Goal: Task Accomplishment & Management: Manage account settings

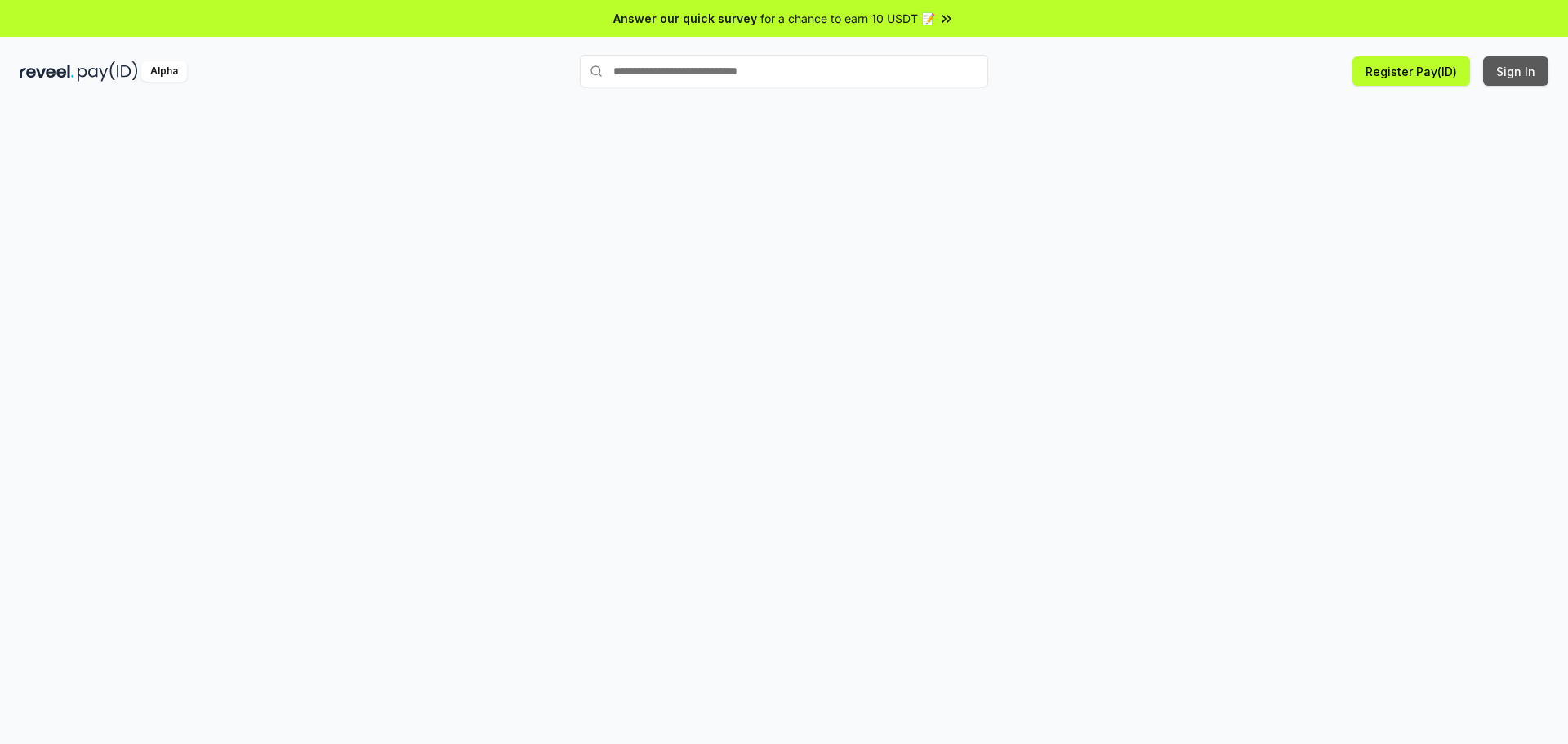
click at [1523, 71] on button "Sign In" at bounding box center [1515, 71] width 65 height 30
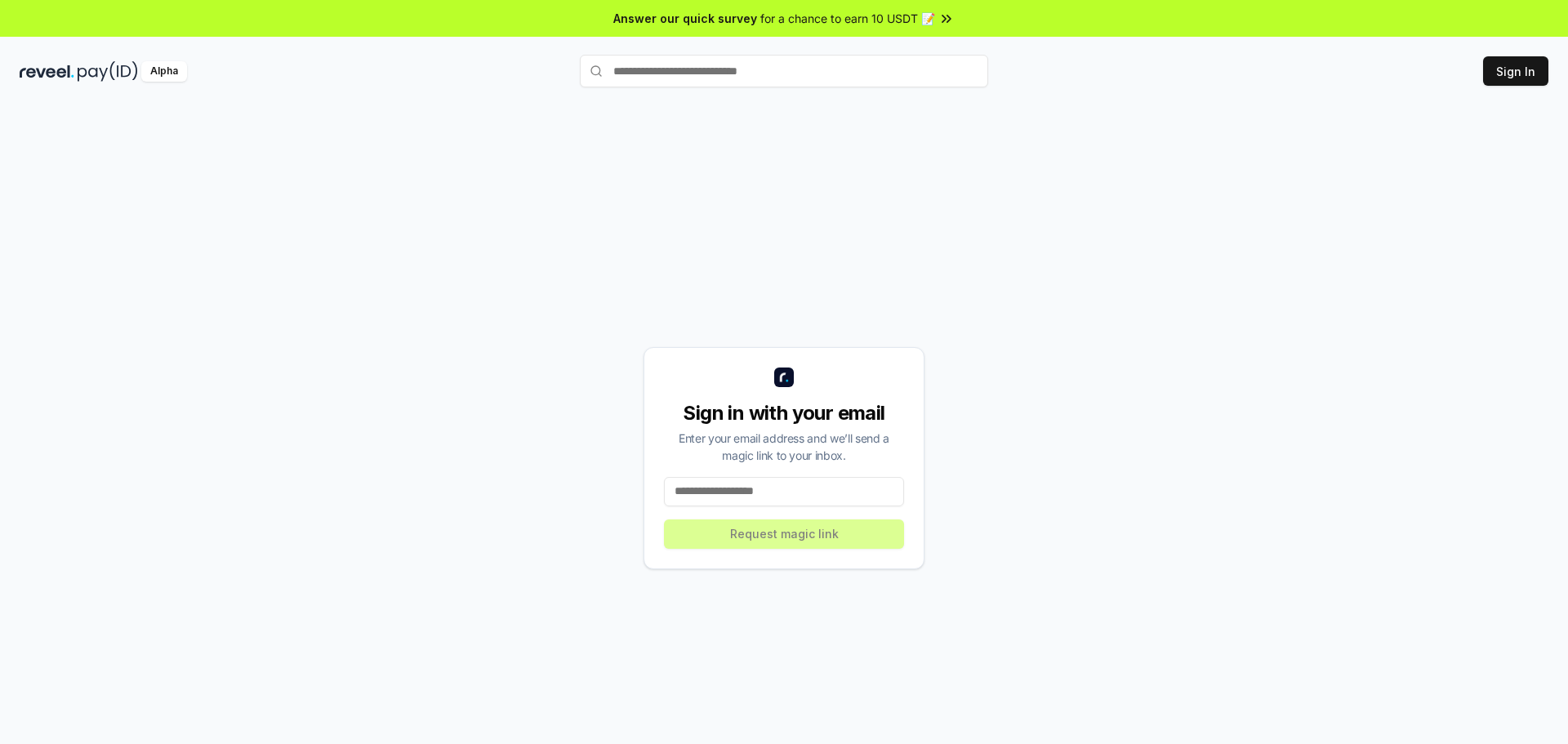
click at [781, 484] on input at bounding box center [784, 491] width 240 height 30
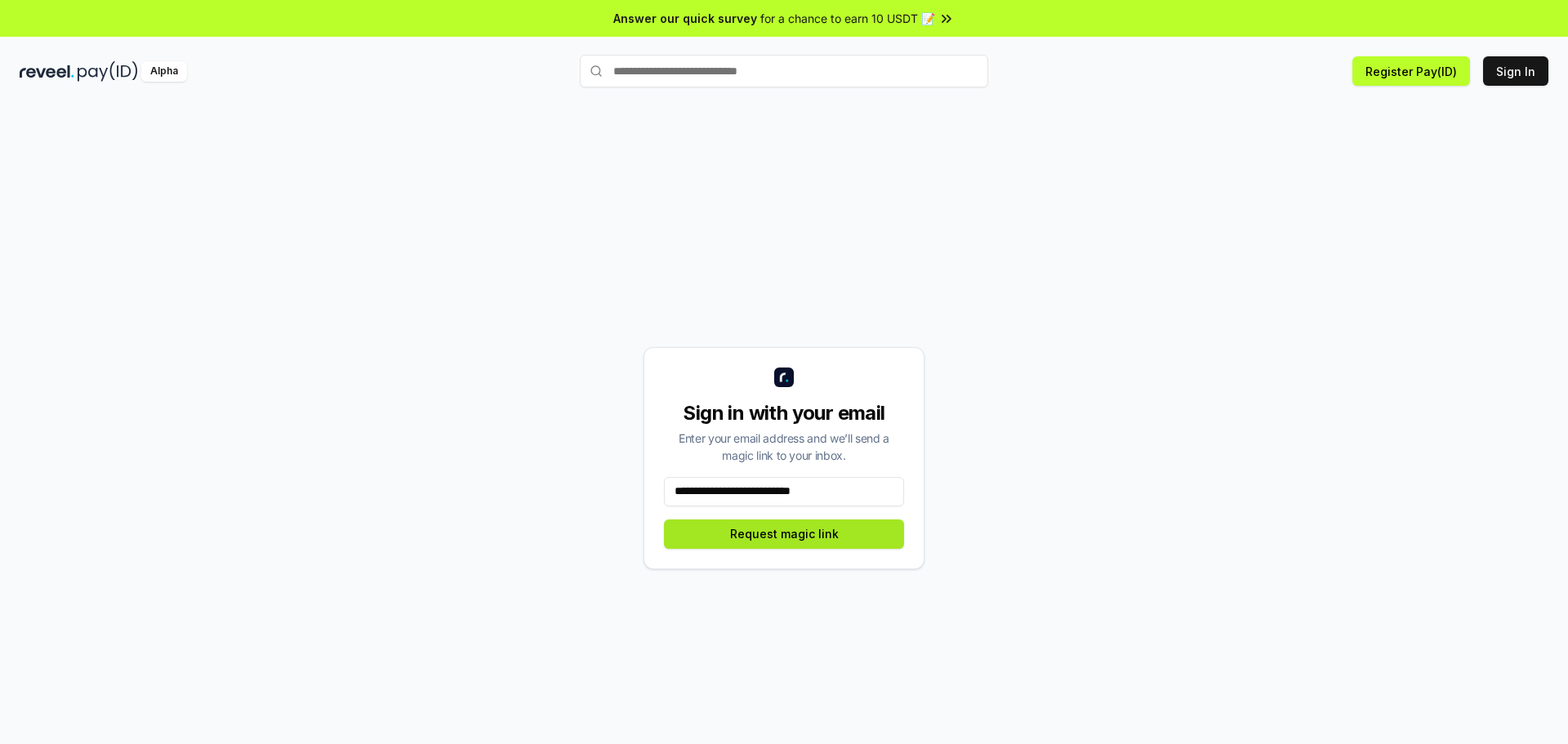
type input "**********"
click at [803, 531] on button "Request magic link" at bounding box center [784, 534] width 240 height 30
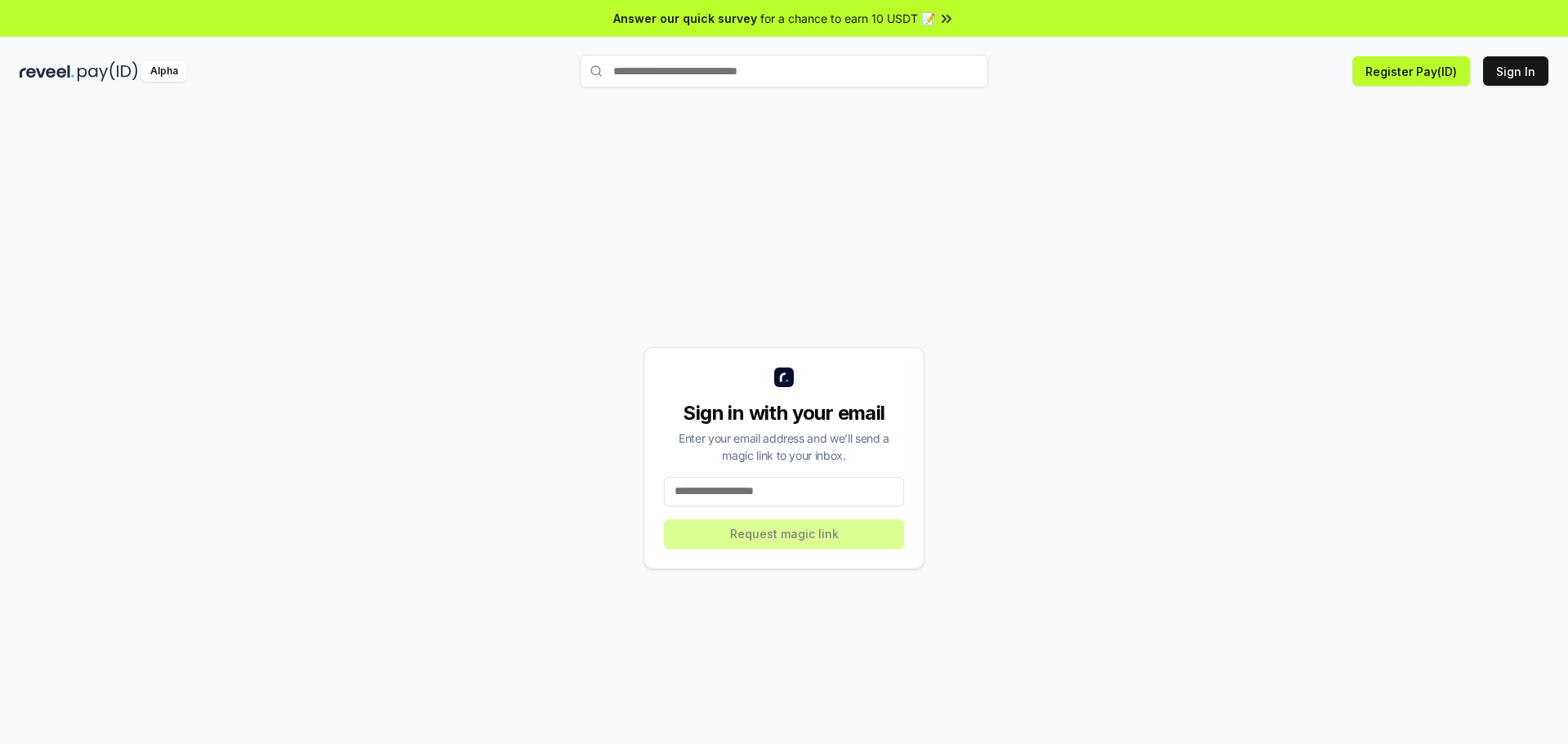
click at [768, 488] on input at bounding box center [784, 491] width 240 height 30
click at [1431, 68] on button "Register Pay(ID)" at bounding box center [1411, 71] width 117 height 30
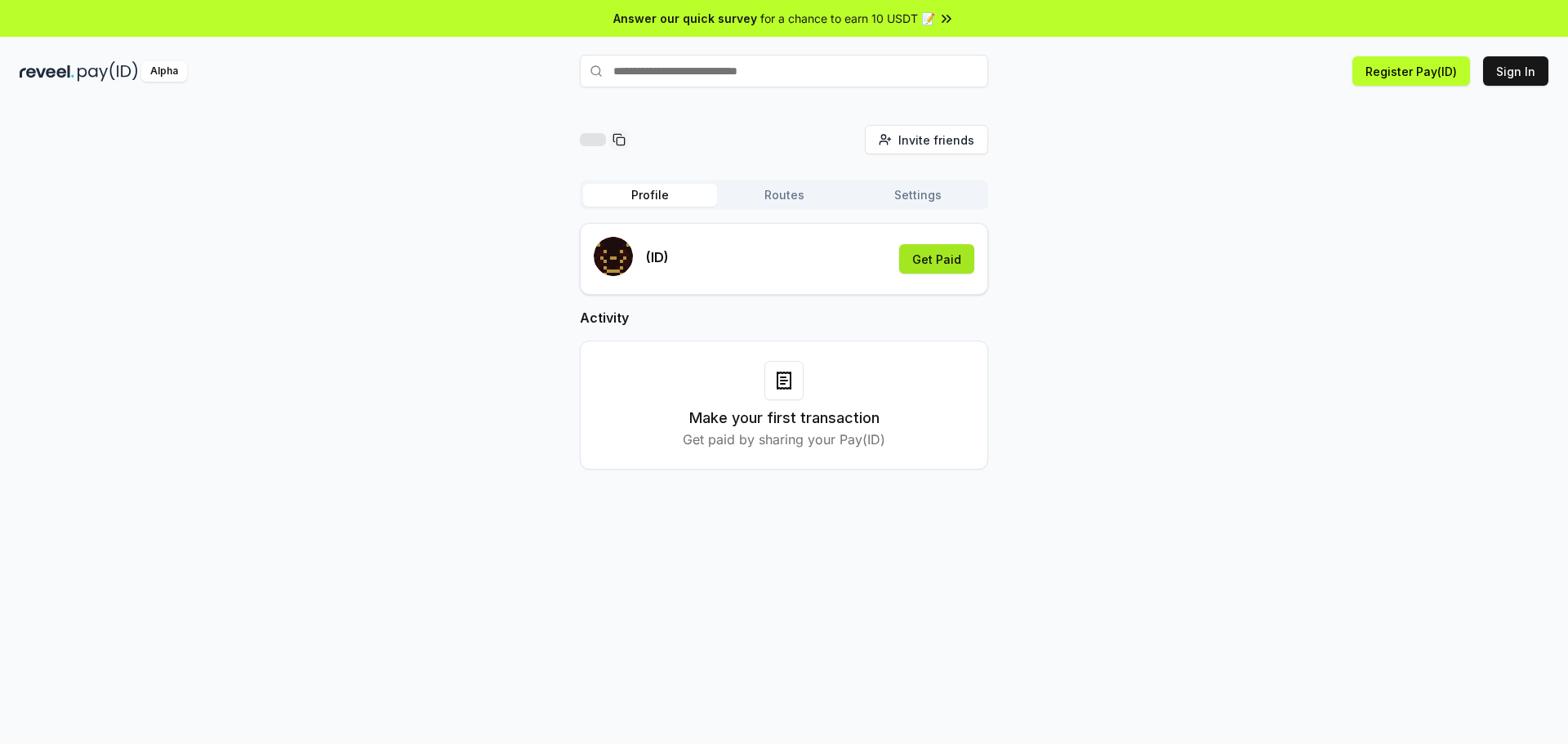
click at [960, 252] on button "Get Paid" at bounding box center [936, 258] width 75 height 30
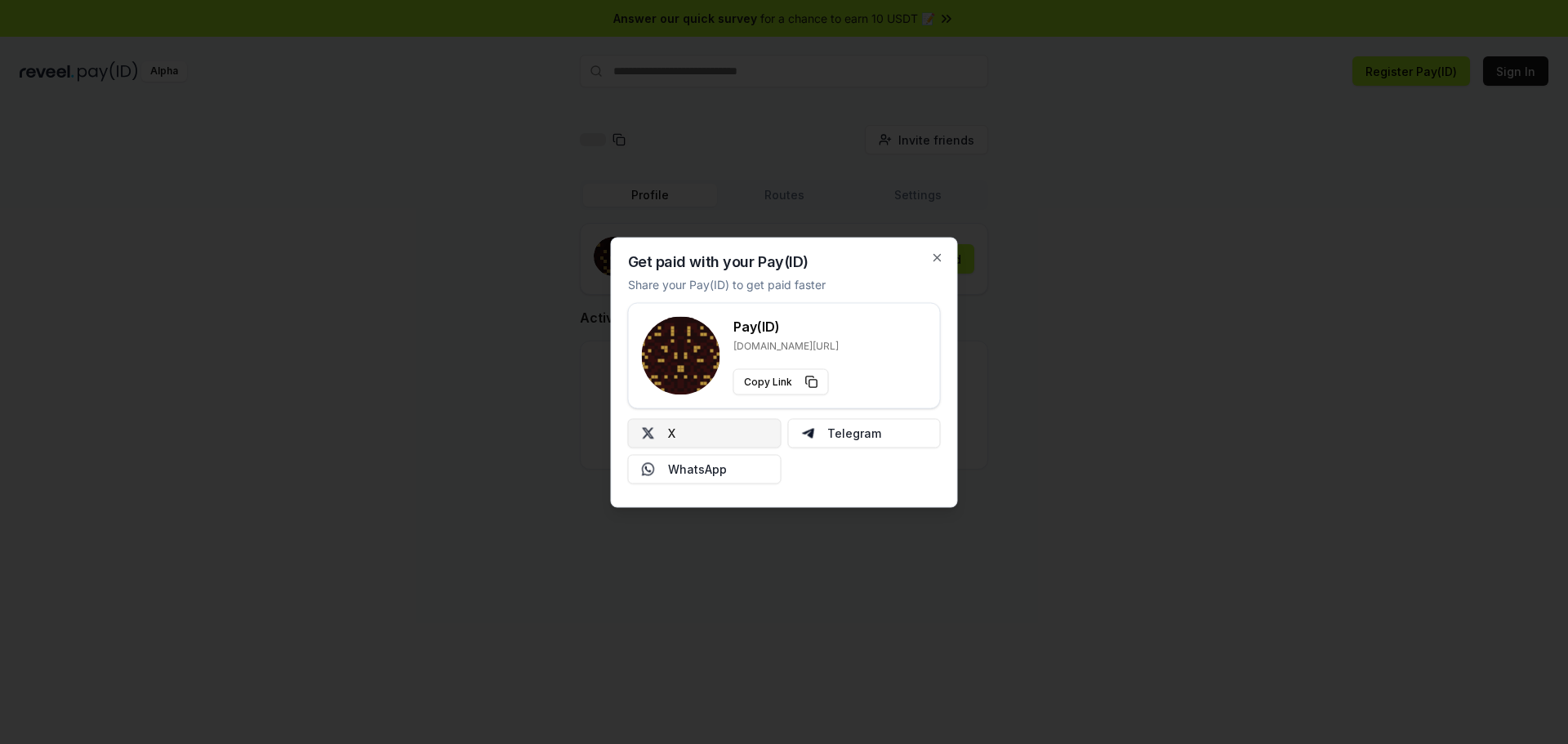
click at [737, 428] on button "X" at bounding box center [705, 433] width 154 height 30
click at [686, 434] on button "X" at bounding box center [705, 433] width 154 height 30
click at [930, 265] on div "Get paid with your Pay(ID) Share your Pay(ID) to get paid faster Pay(ID) reveel…" at bounding box center [784, 372] width 347 height 270
click at [932, 262] on icon "button" at bounding box center [937, 257] width 13 height 13
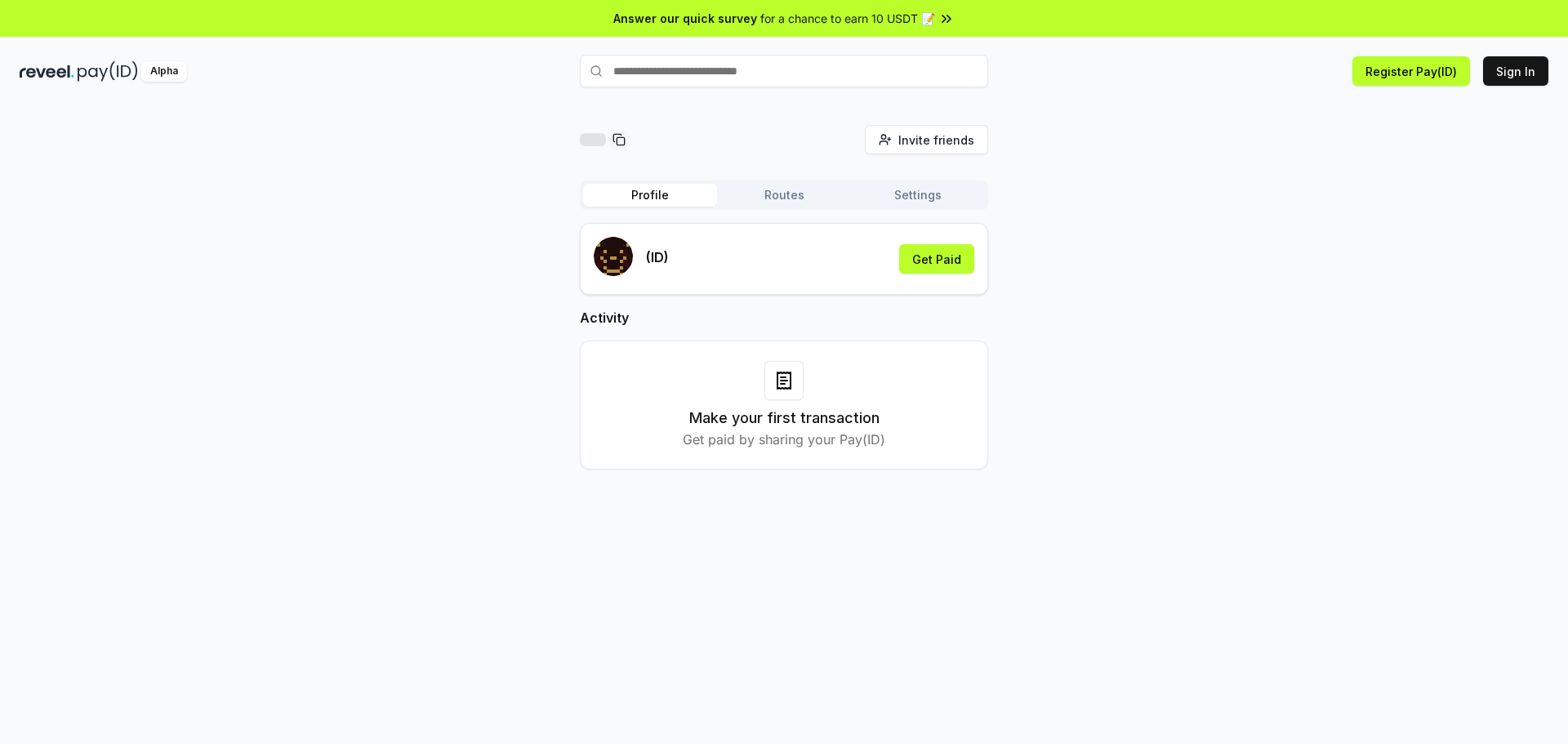
click at [774, 197] on button "Routes" at bounding box center [784, 195] width 134 height 23
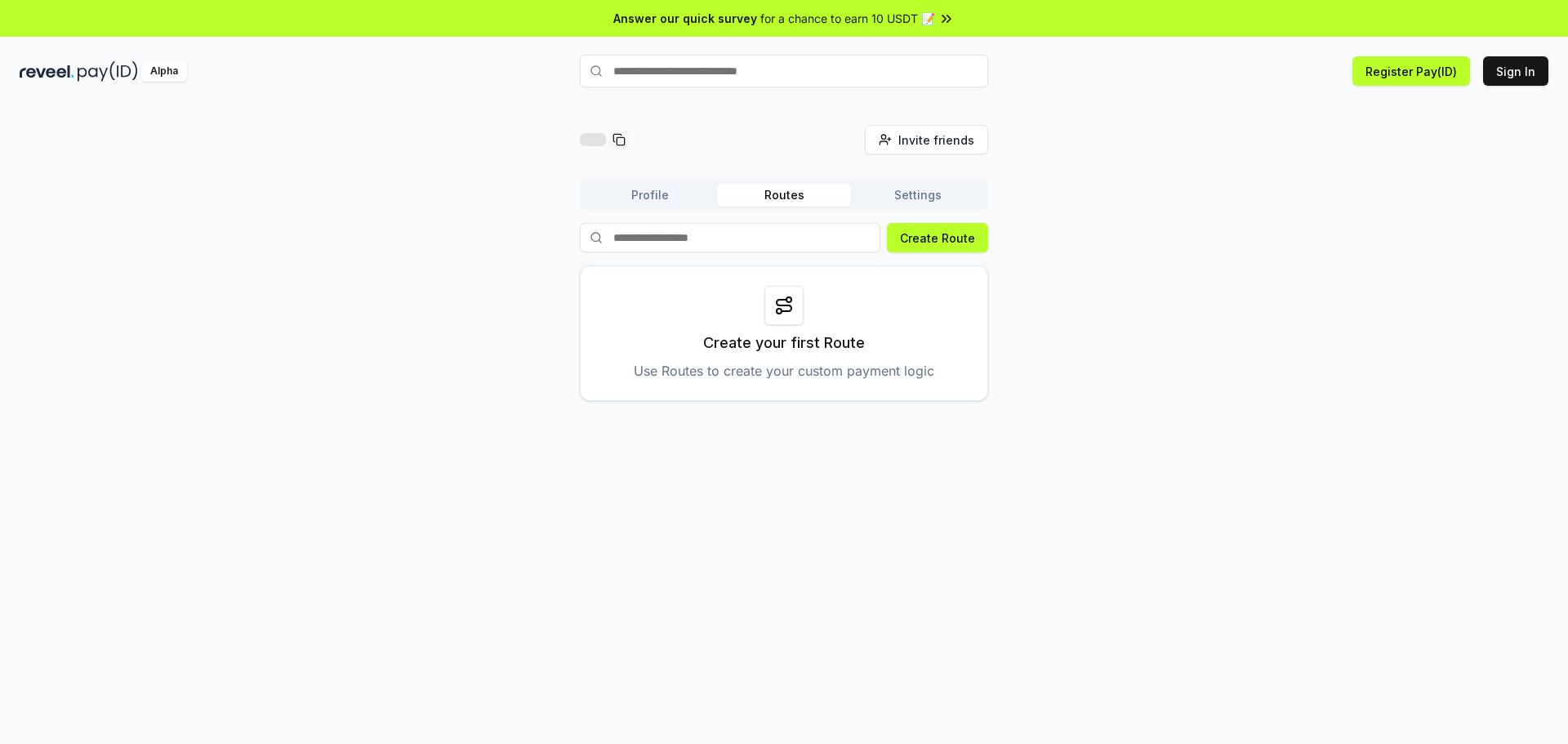
click at [904, 192] on button "Settings" at bounding box center [918, 195] width 134 height 23
click at [804, 197] on button "Routes" at bounding box center [784, 195] width 134 height 23
click at [916, 238] on button "Create Route" at bounding box center [937, 237] width 101 height 30
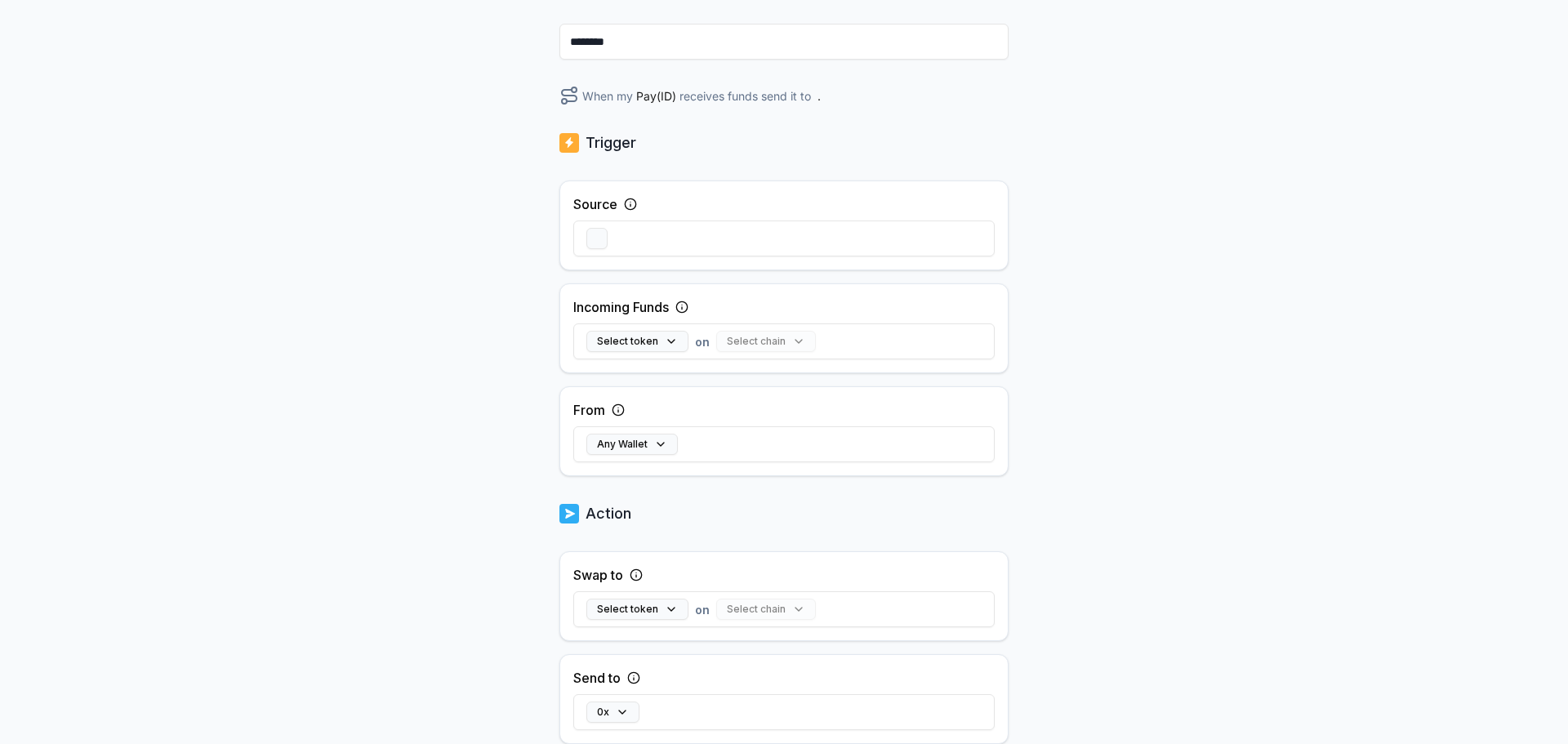
scroll to position [91, 0]
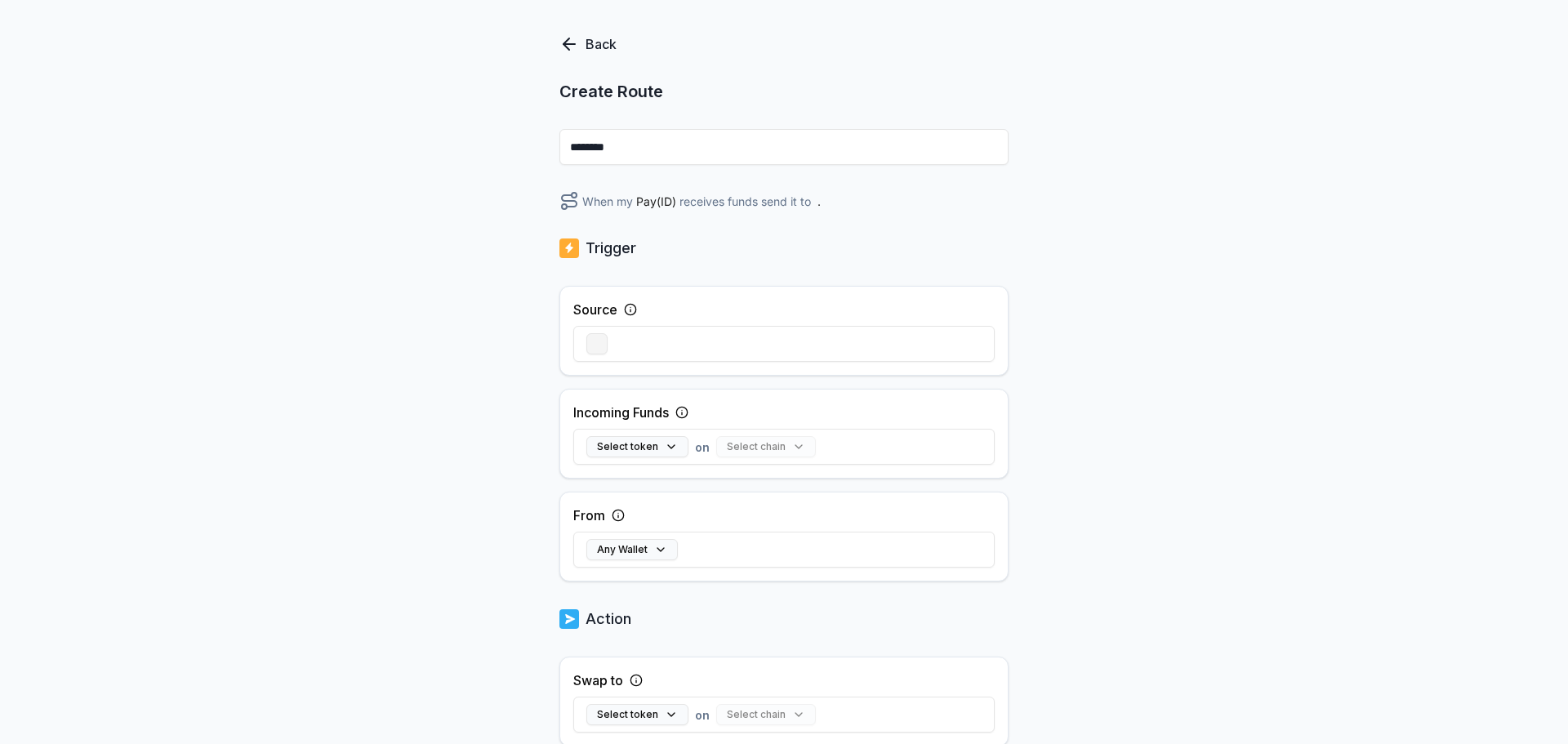
click at [603, 343] on button "button" at bounding box center [597, 344] width 21 height 21
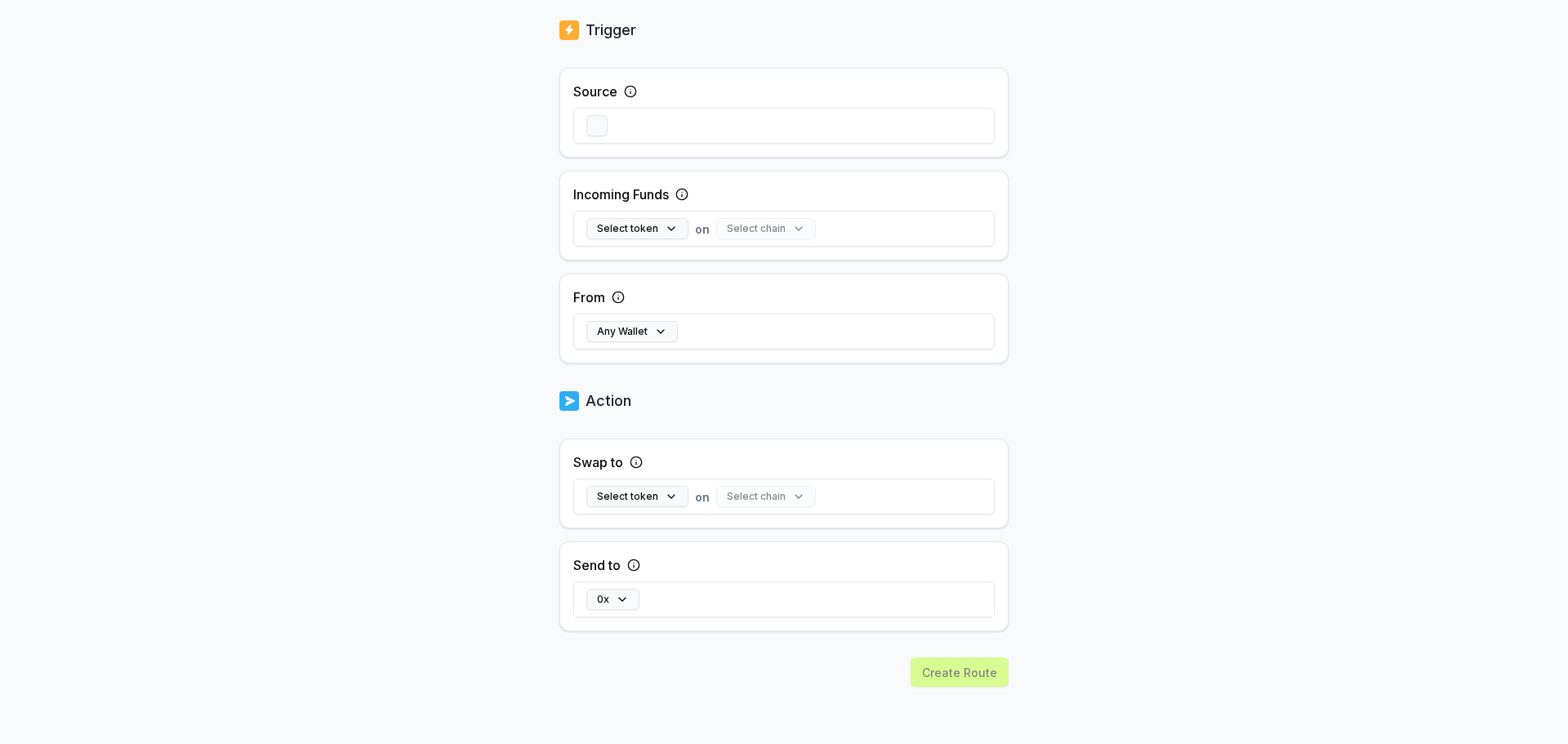
scroll to position [0, 0]
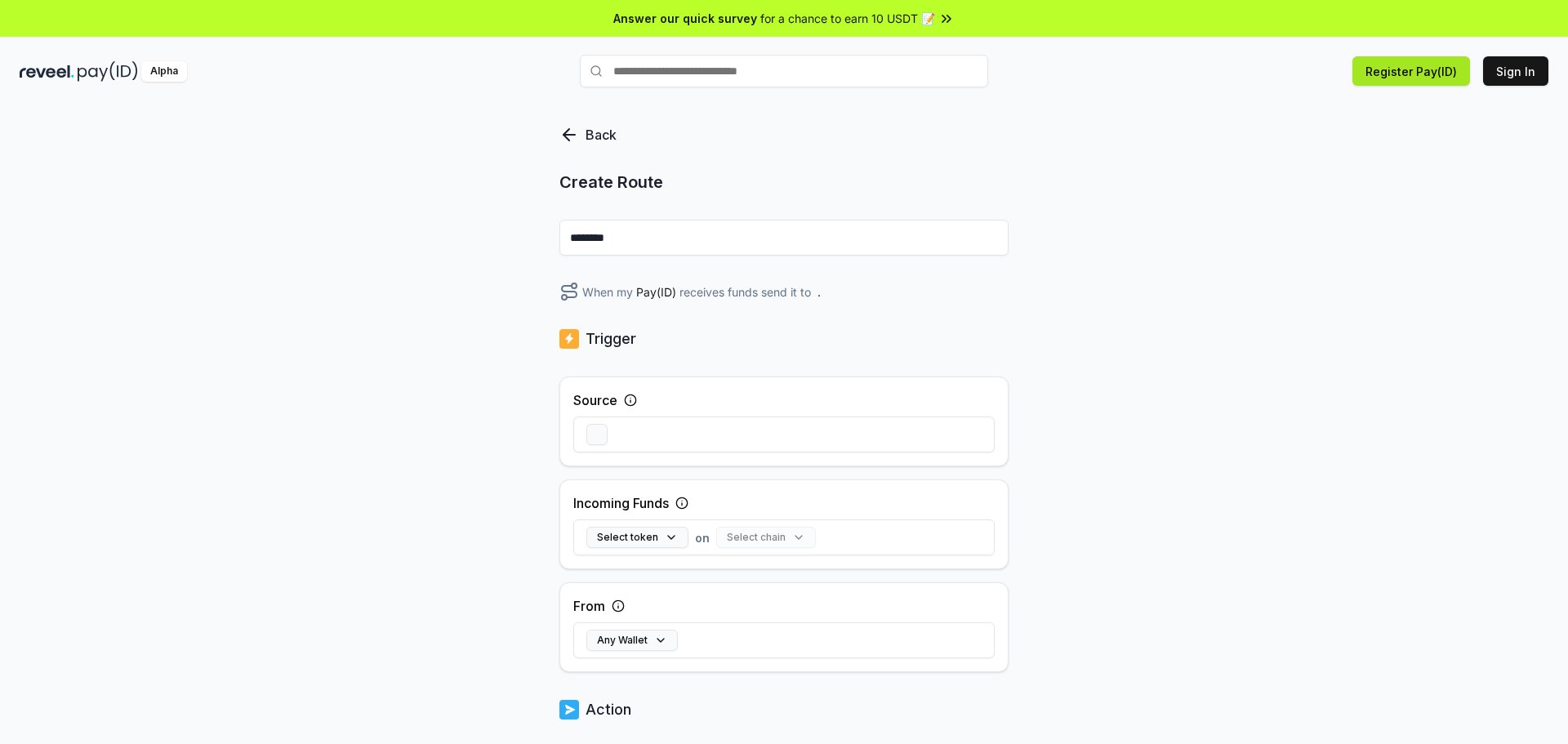
click at [1431, 65] on button "Register Pay(ID)" at bounding box center [1411, 71] width 117 height 30
click at [1480, 63] on div "Register Pay(ID) Connect your wallet to Register a Pay(ID) Sign In" at bounding box center [1293, 71] width 509 height 30
click at [1497, 67] on button "Sign In" at bounding box center [1515, 71] width 65 height 30
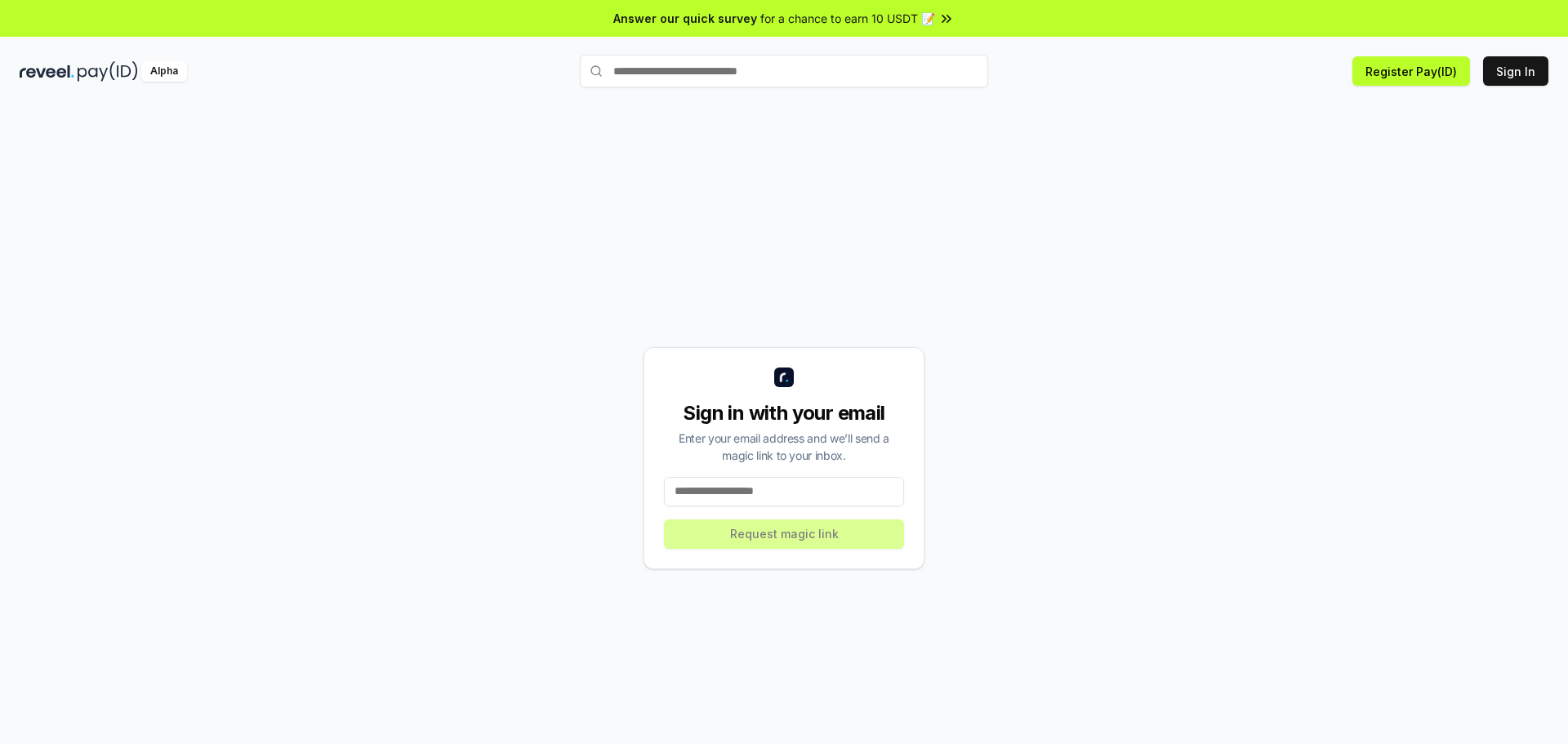
click at [808, 497] on input at bounding box center [784, 491] width 240 height 30
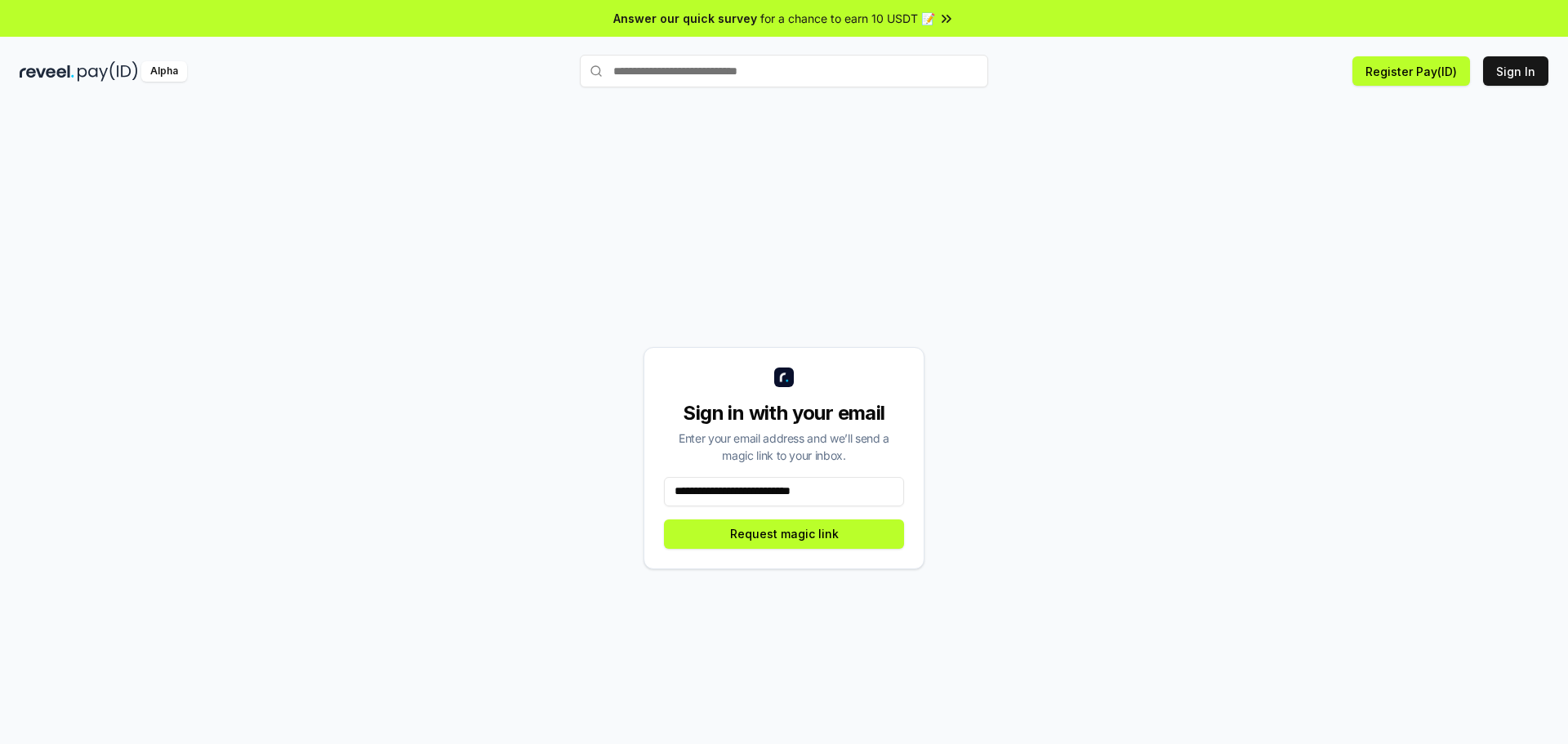
click at [830, 489] on input "**********" at bounding box center [784, 491] width 240 height 30
type input "**********"
click at [847, 524] on button "Request magic link" at bounding box center [784, 534] width 240 height 30
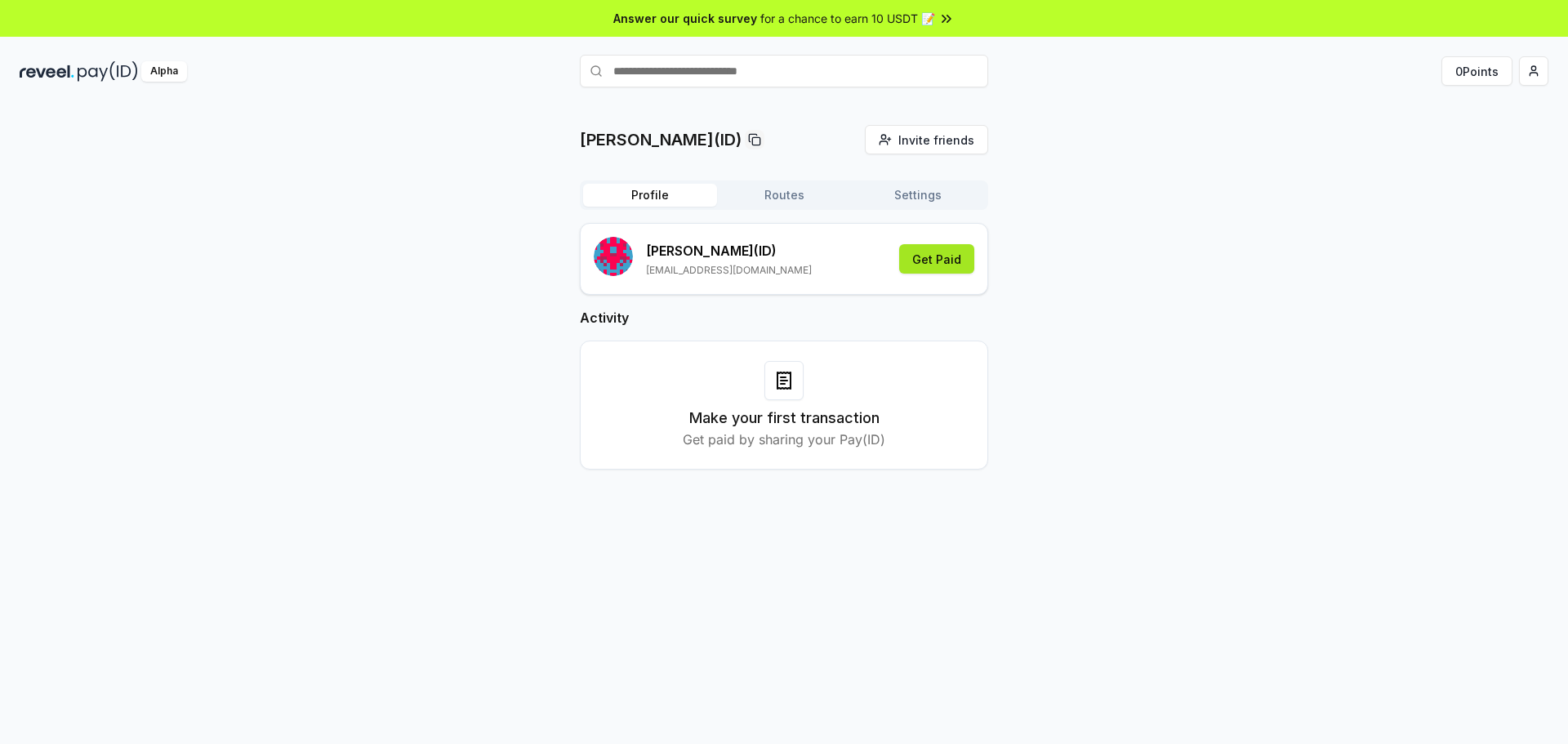
click at [927, 260] on button "Get Paid" at bounding box center [936, 258] width 75 height 30
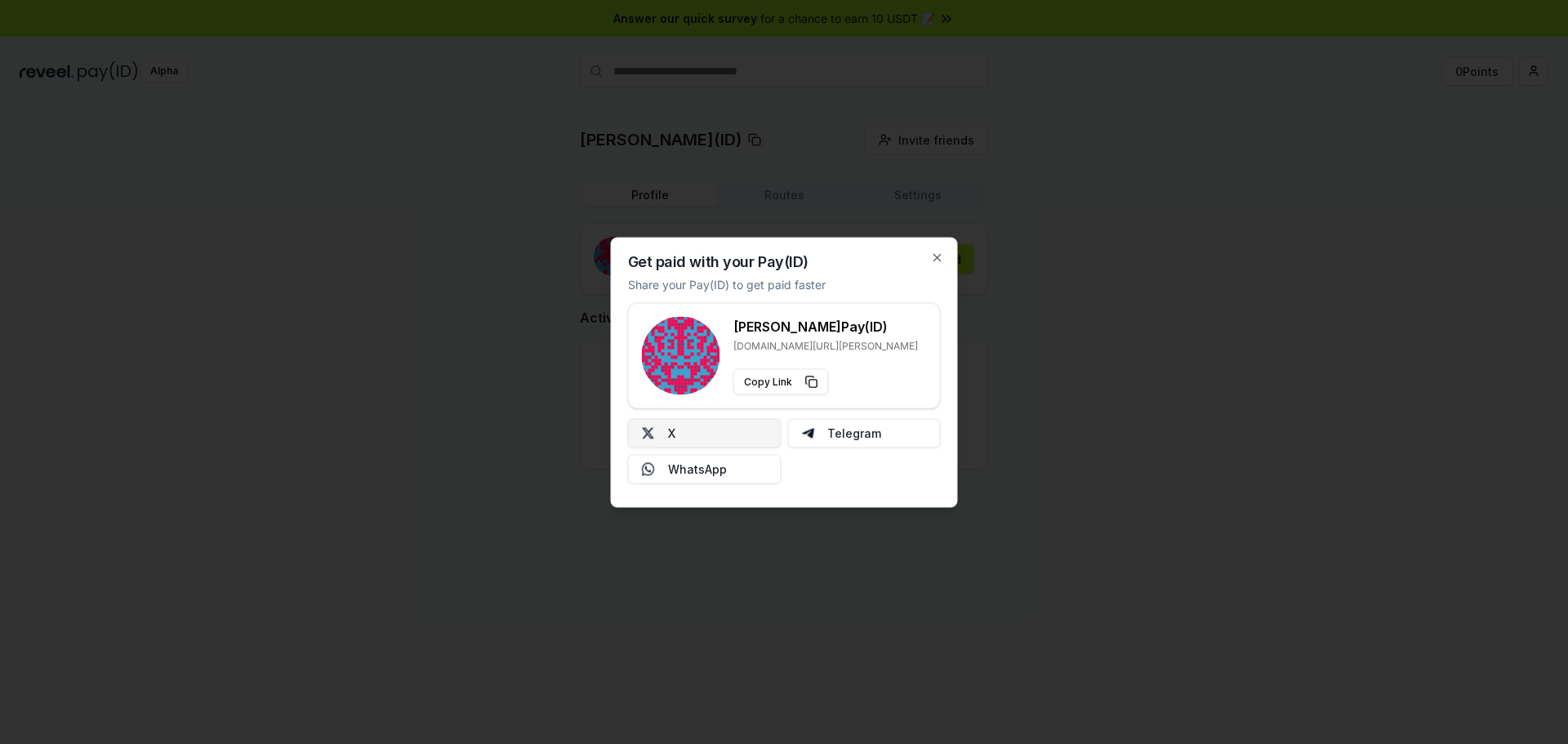
click at [712, 441] on button "X" at bounding box center [705, 433] width 154 height 30
click at [935, 253] on icon "button" at bounding box center [937, 257] width 13 height 13
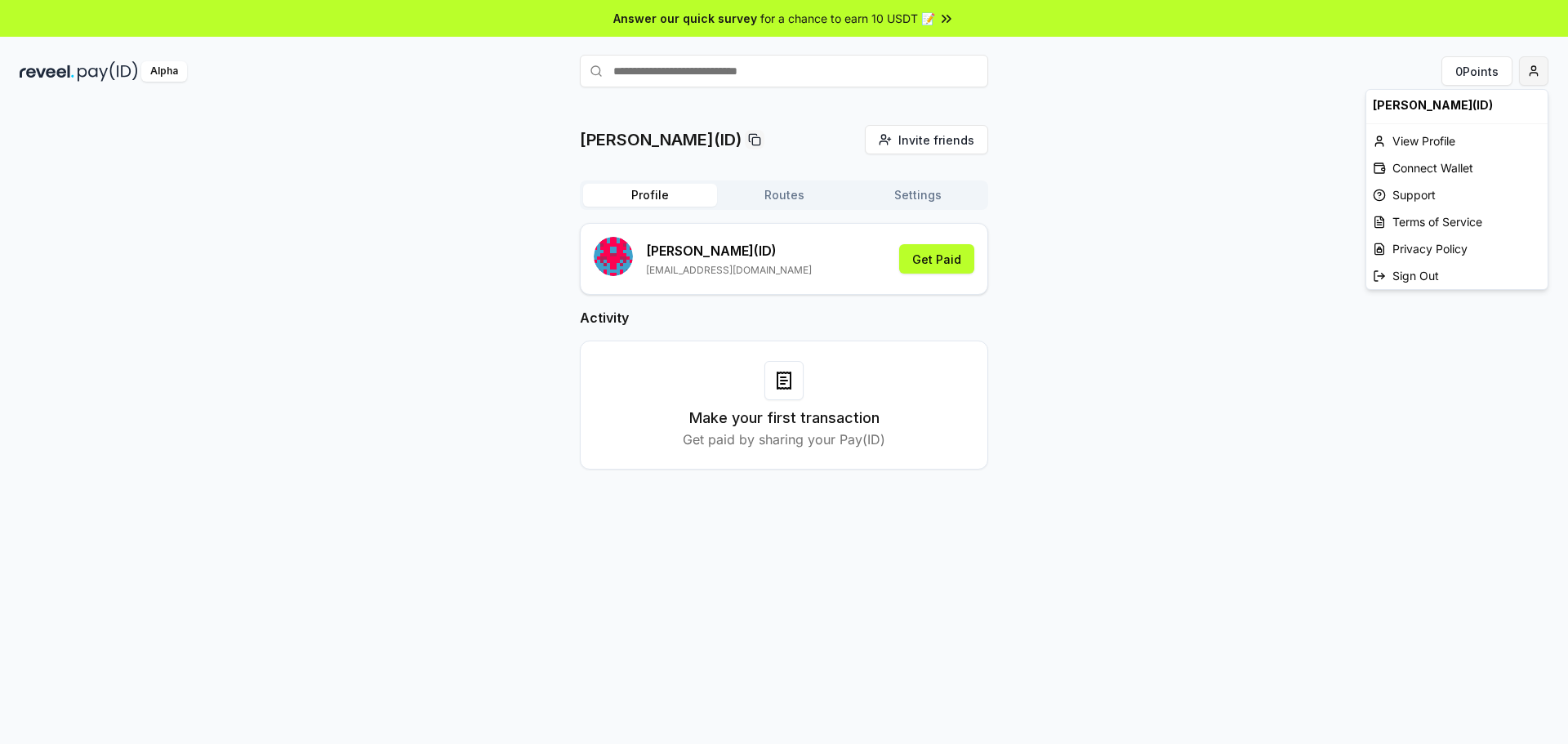
click at [1533, 70] on html "Answer our quick survey for a chance to earn 10 USDT 📝 Alpha 0 Points ashikur(I…" at bounding box center [784, 372] width 1568 height 744
click at [1423, 164] on div "Connect Wallet" at bounding box center [1457, 168] width 181 height 27
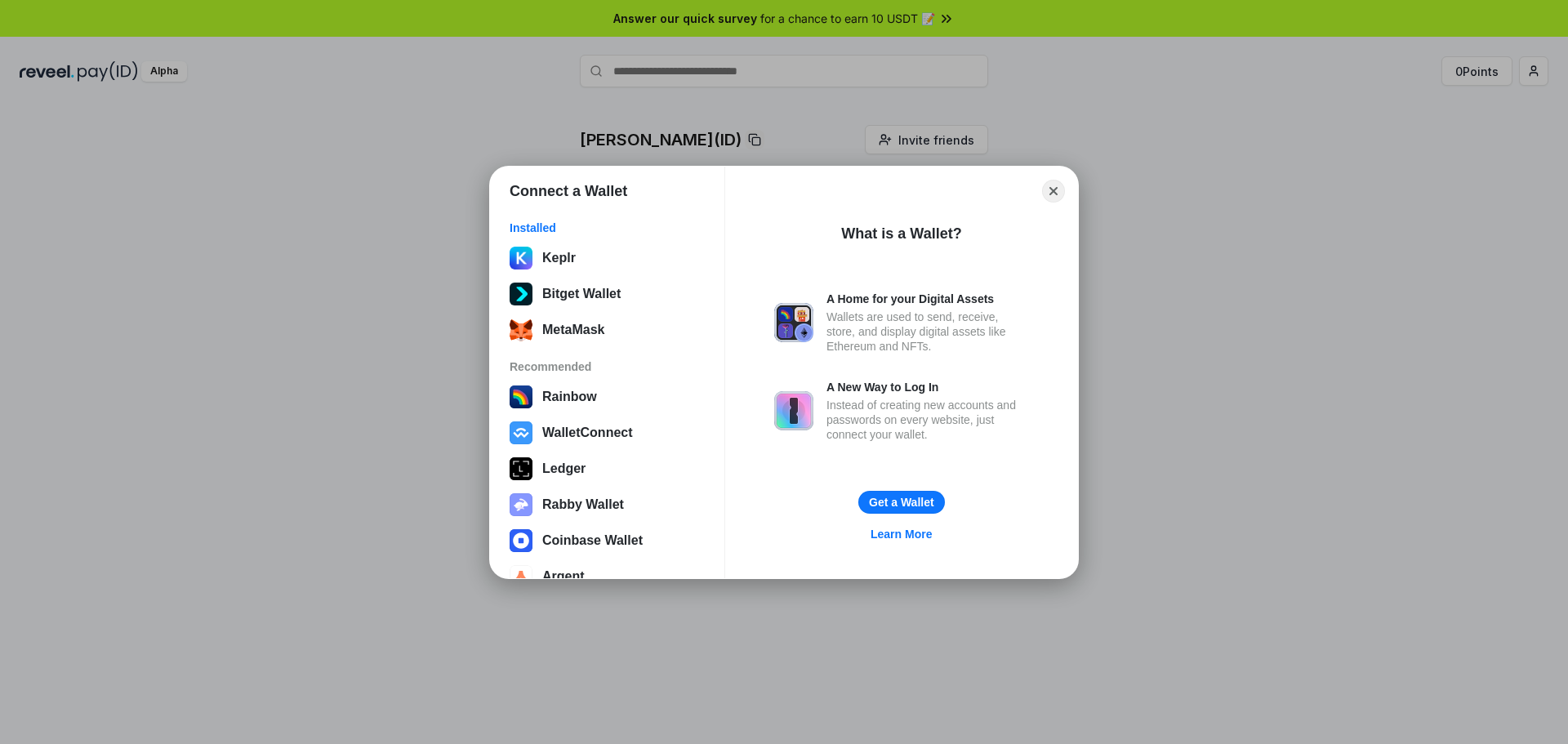
scroll to position [30, 0]
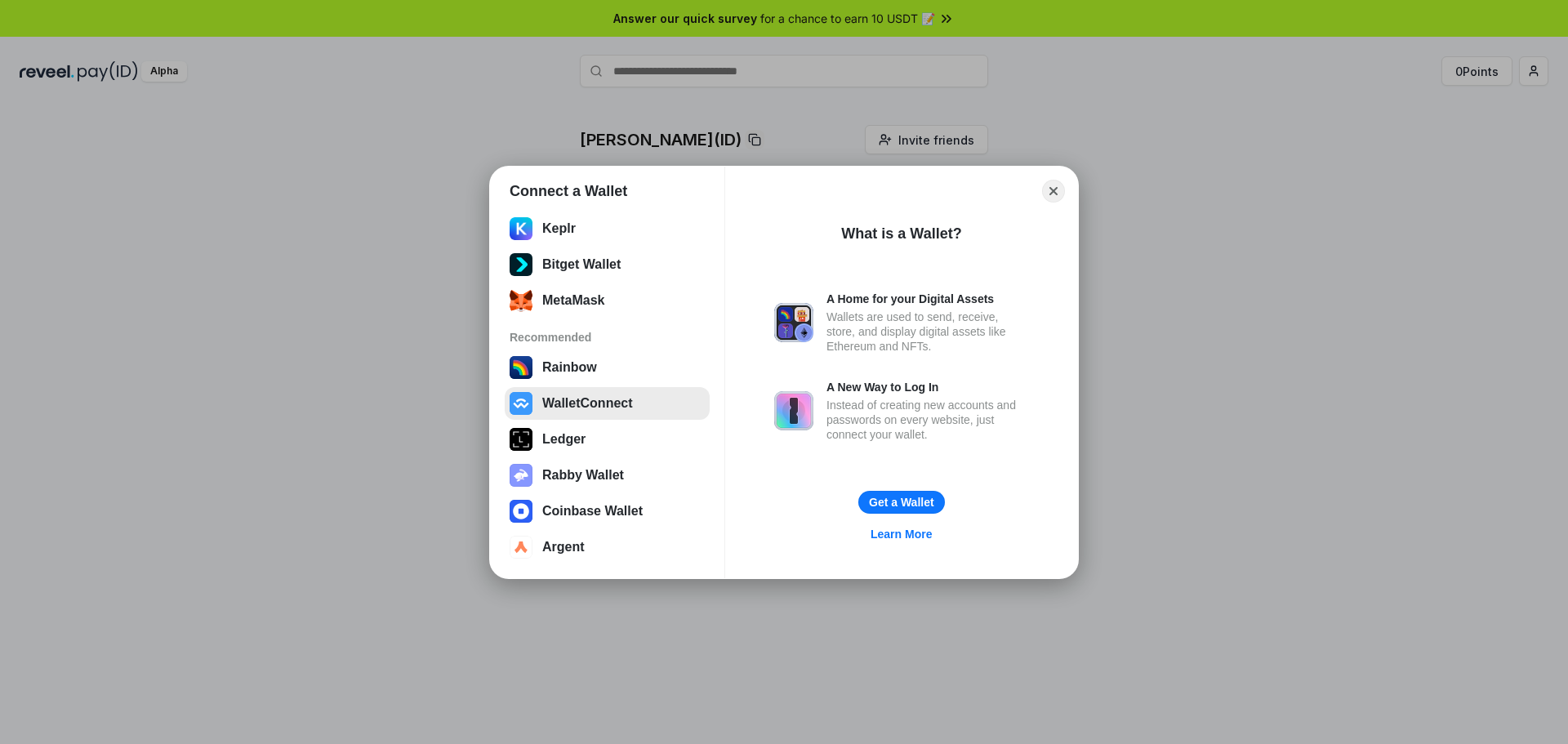
click at [593, 406] on button "WalletConnect" at bounding box center [607, 403] width 205 height 32
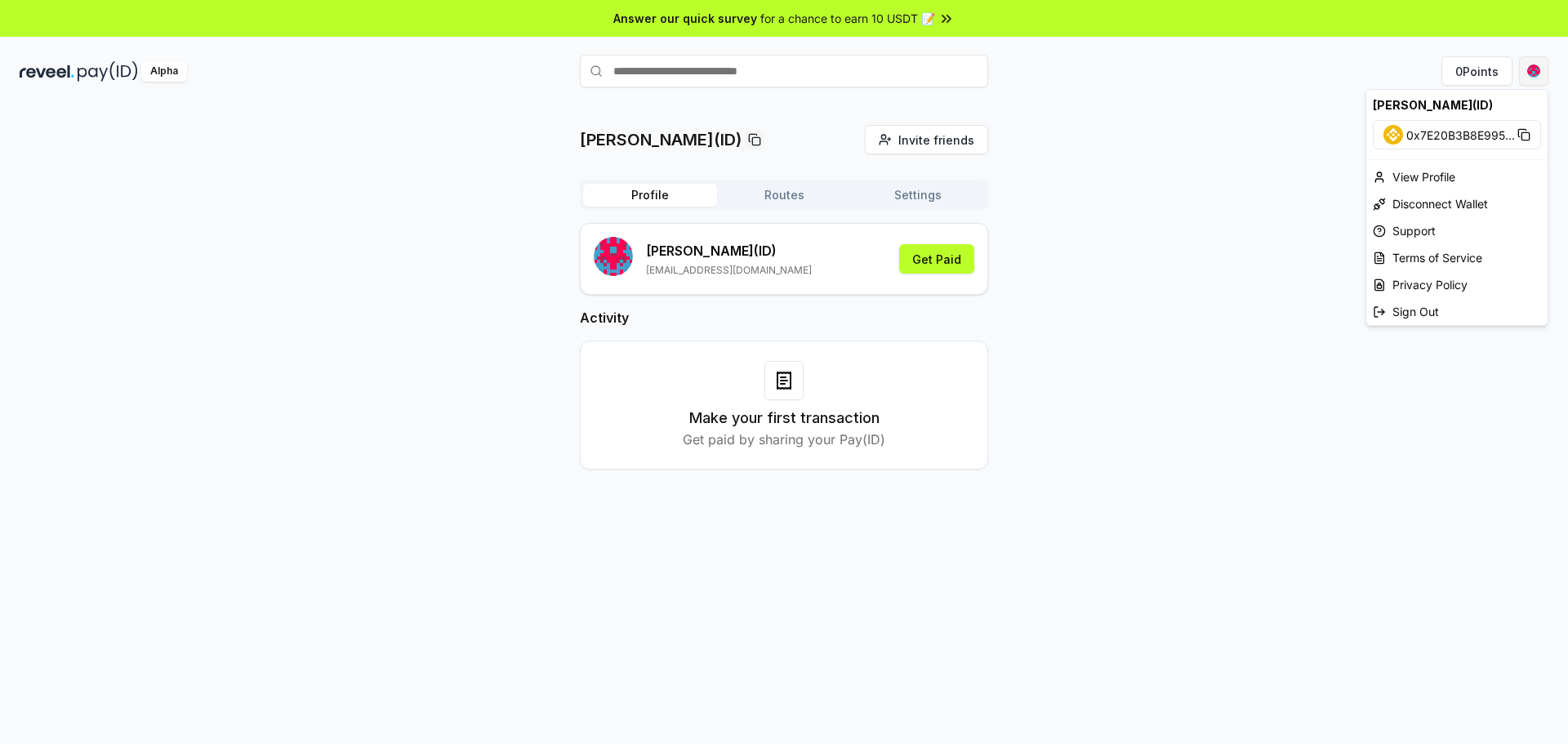
click at [1539, 78] on html "Answer our quick survey for a chance to earn 10 USDT 📝 Alpha 0 Points ashikur(I…" at bounding box center [784, 372] width 1568 height 744
click at [1439, 173] on div "View Profile" at bounding box center [1457, 177] width 181 height 27
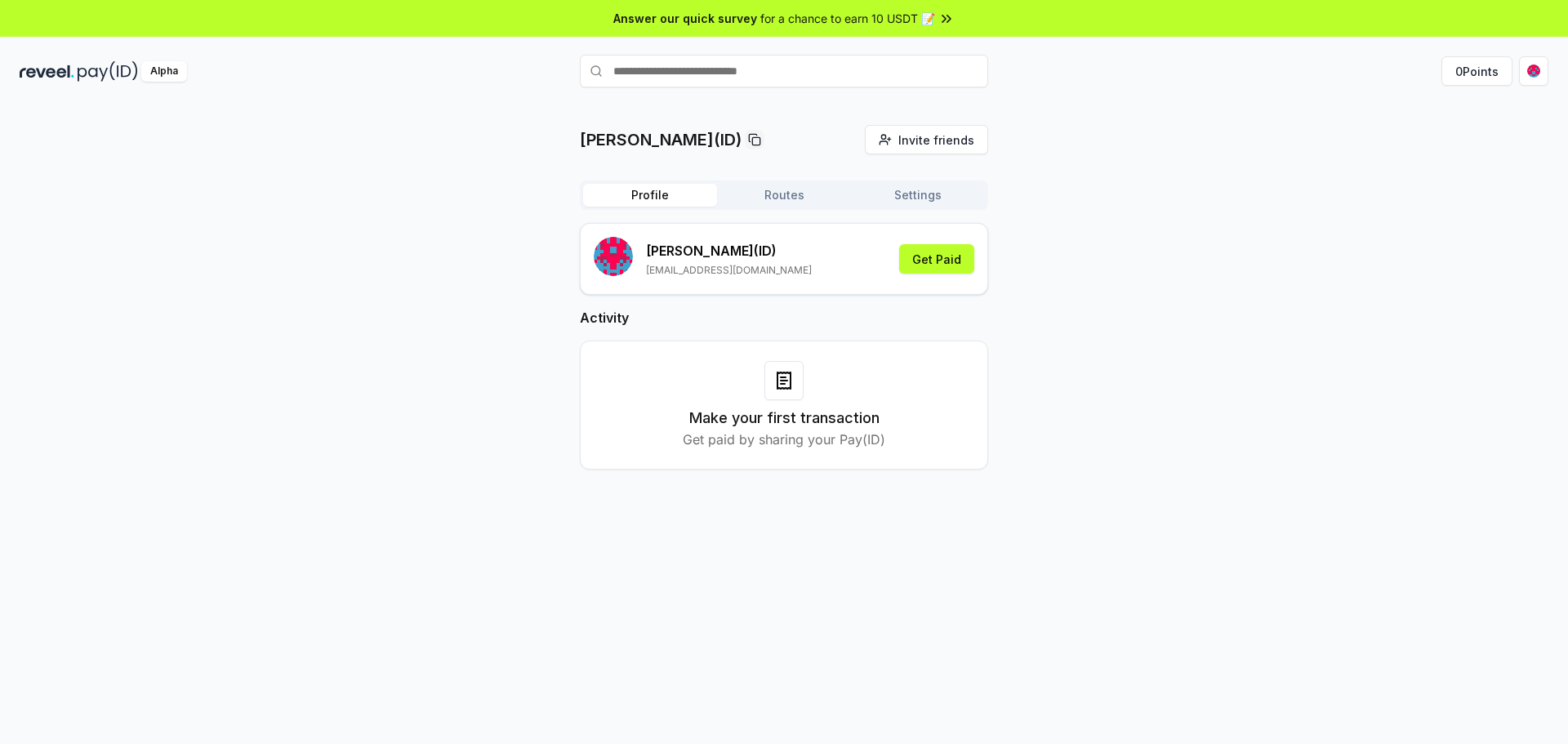
click at [775, 196] on button "Routes" at bounding box center [784, 195] width 134 height 23
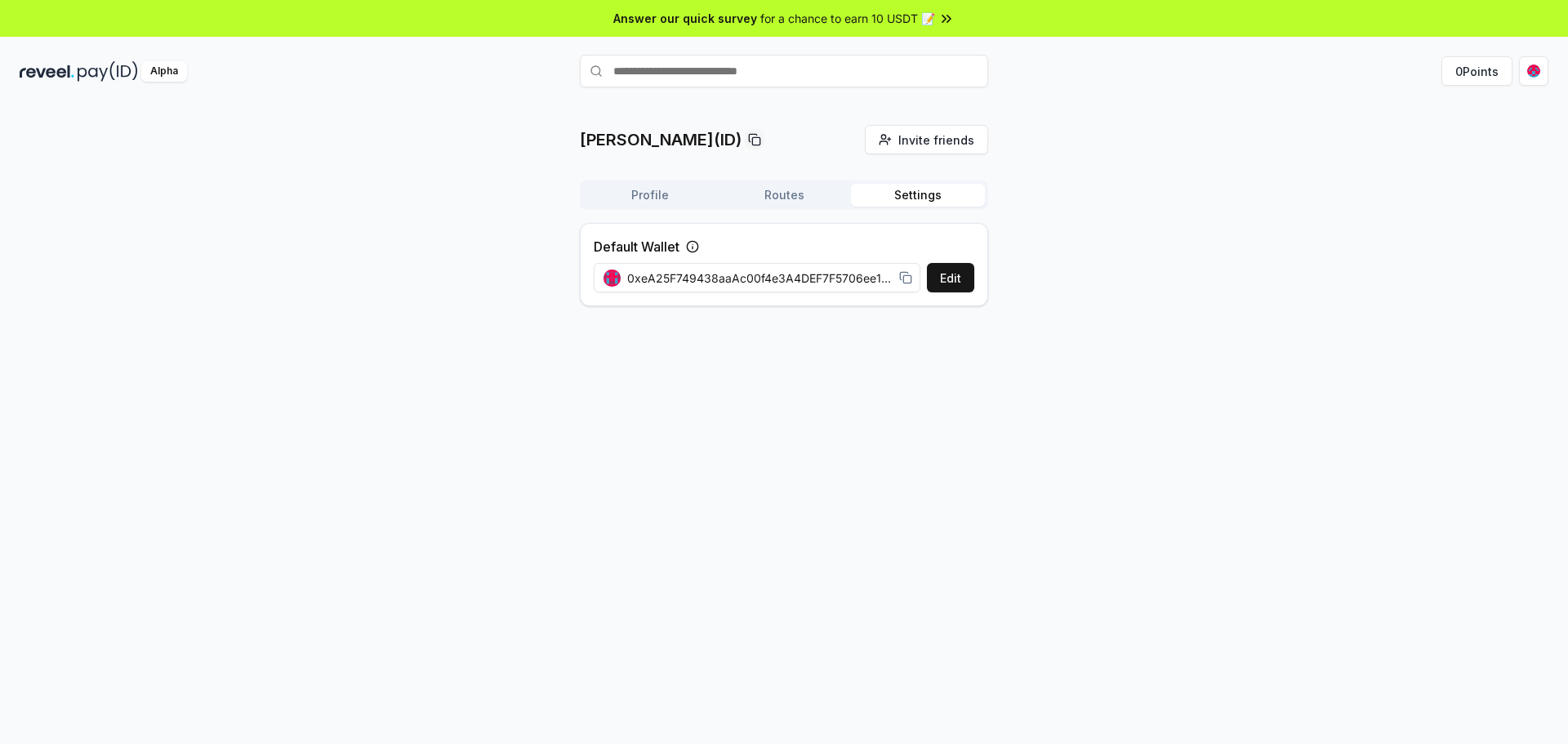
click at [894, 203] on button "Settings" at bounding box center [918, 195] width 134 height 23
click at [671, 187] on button "Profile" at bounding box center [650, 195] width 134 height 23
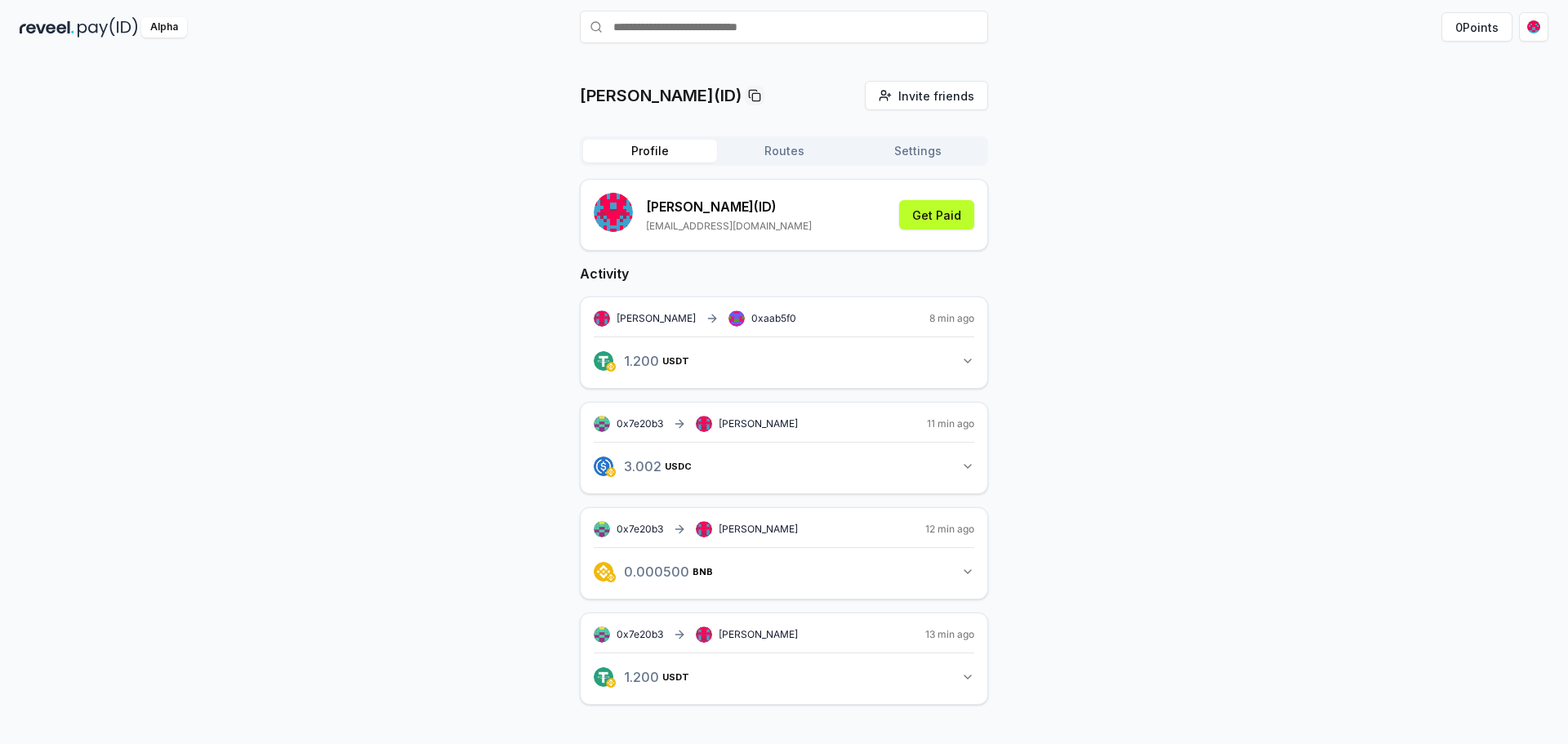
scroll to position [47, 0]
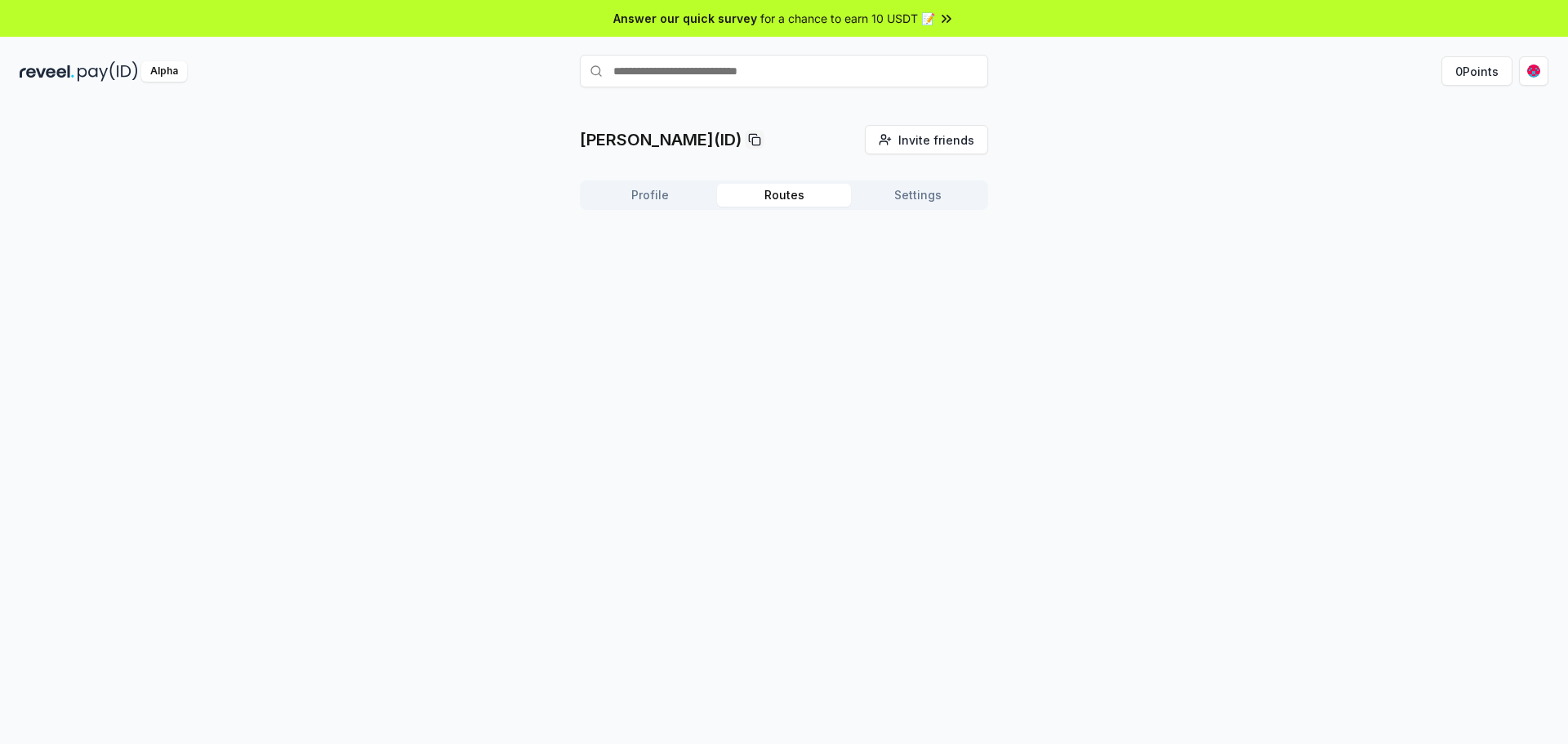
click at [792, 187] on button "Routes" at bounding box center [784, 195] width 134 height 23
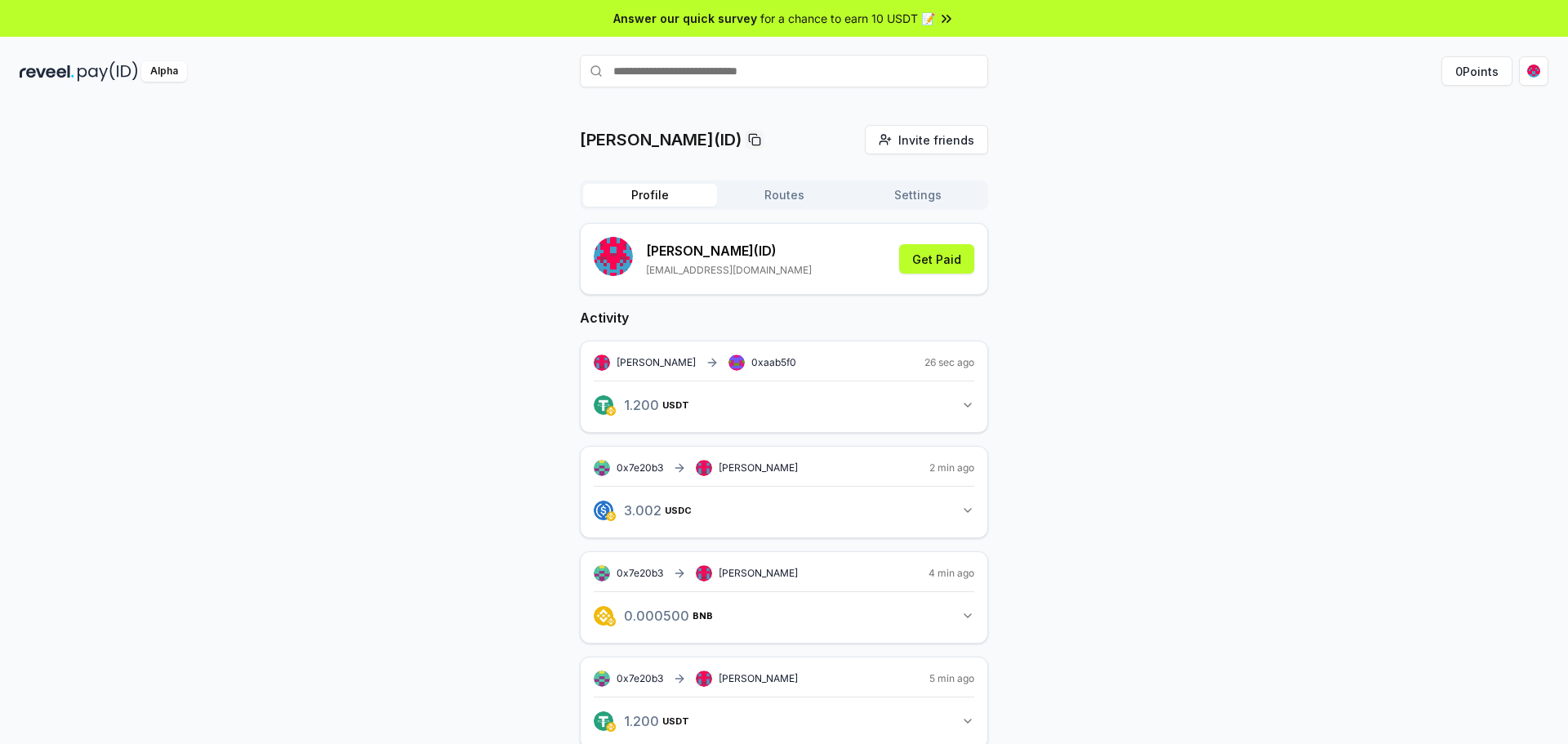
click at [678, 187] on button "Profile" at bounding box center [650, 195] width 134 height 23
click at [707, 72] on input "text" at bounding box center [784, 71] width 408 height 32
type input "*******"
click at [955, 98] on span "Pay" at bounding box center [965, 103] width 31 height 25
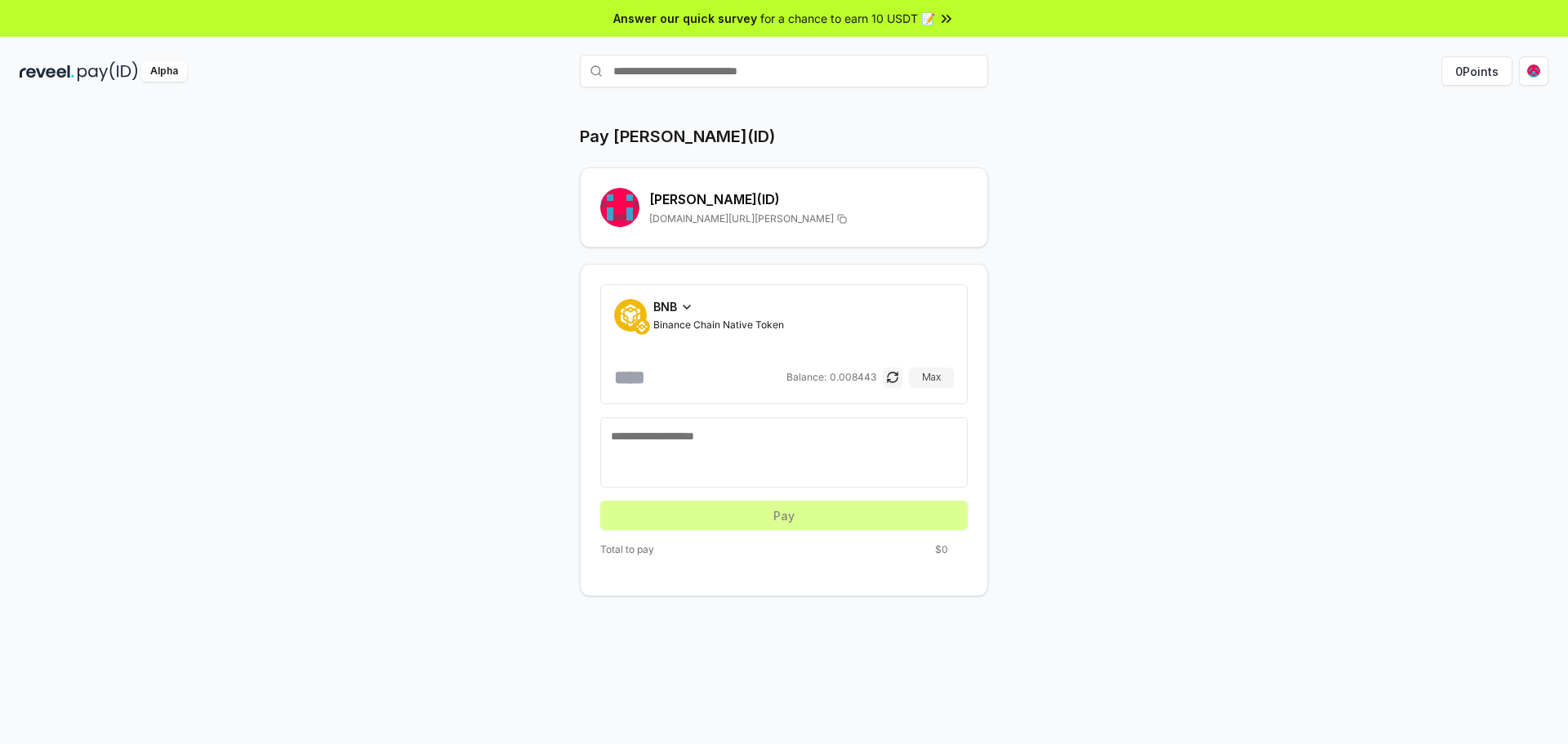
click at [679, 306] on div "BNB" at bounding box center [719, 307] width 131 height 17
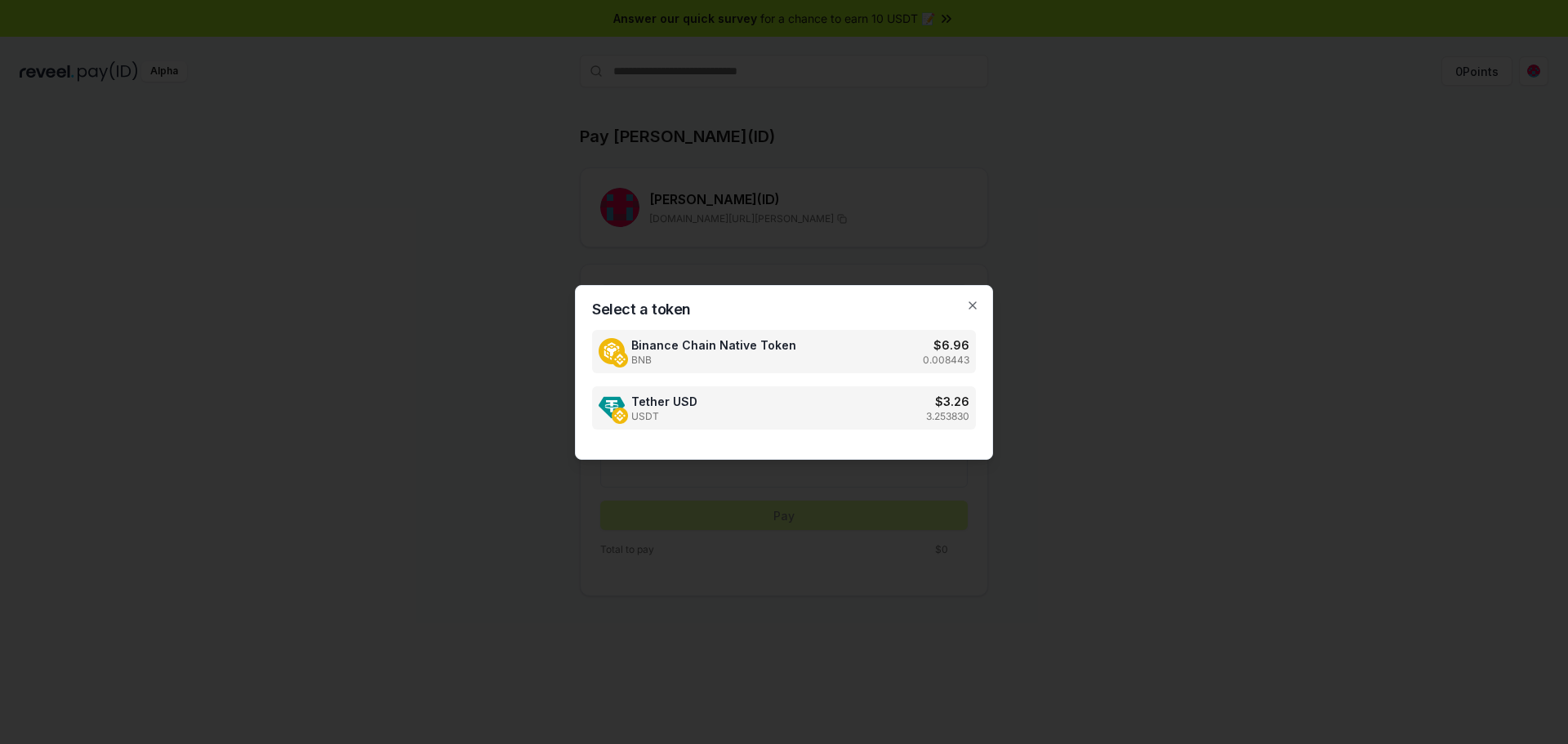
click at [753, 402] on div "Tether USD USDT $ 3.26 3.253830" at bounding box center [783, 407] width 383 height 43
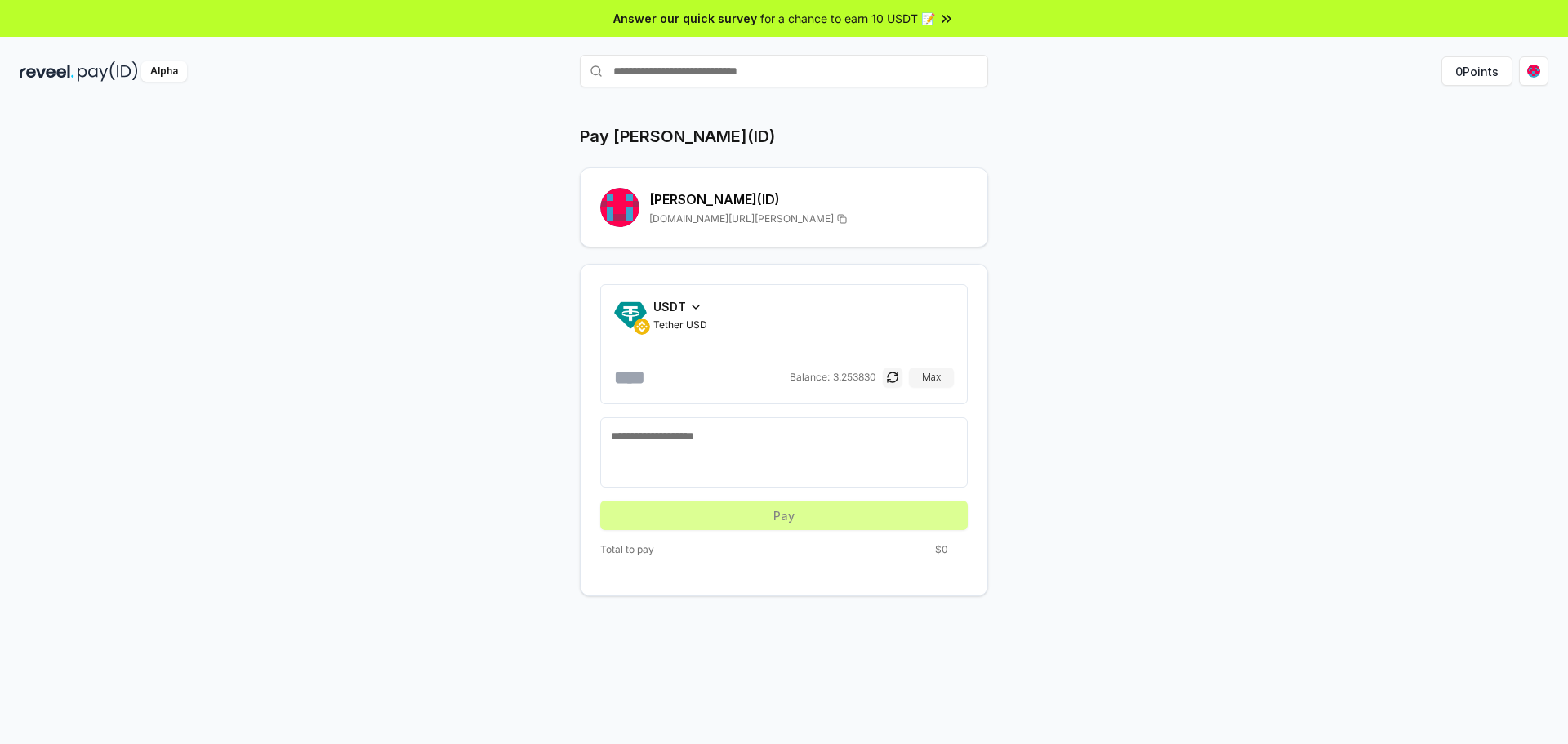
click at [656, 373] on input "number" at bounding box center [700, 377] width 173 height 26
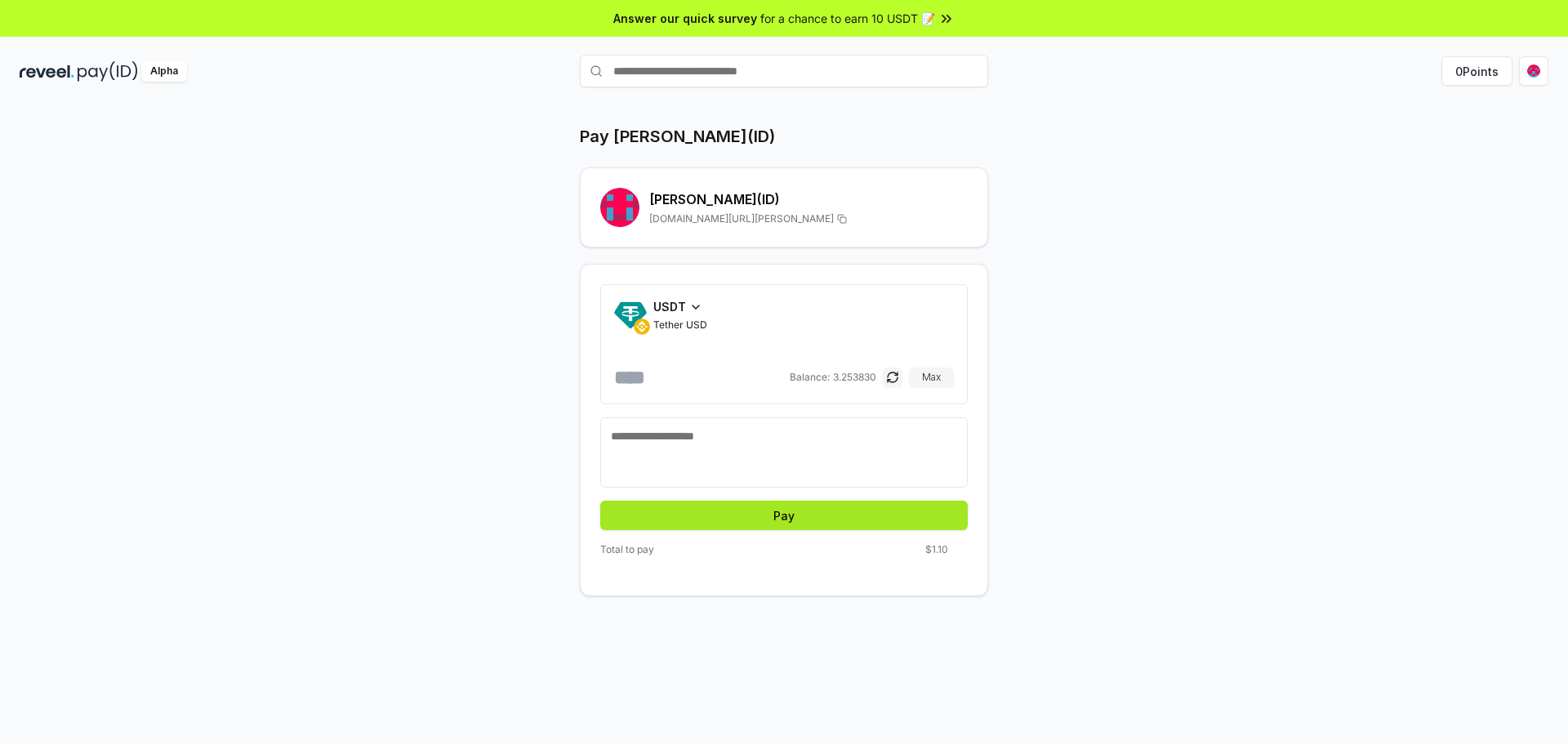
type input "***"
click at [804, 522] on button "Pay" at bounding box center [784, 515] width 367 height 30
click at [803, 522] on button "Pay" at bounding box center [784, 515] width 367 height 30
click at [809, 514] on button "Pay" at bounding box center [784, 515] width 367 height 30
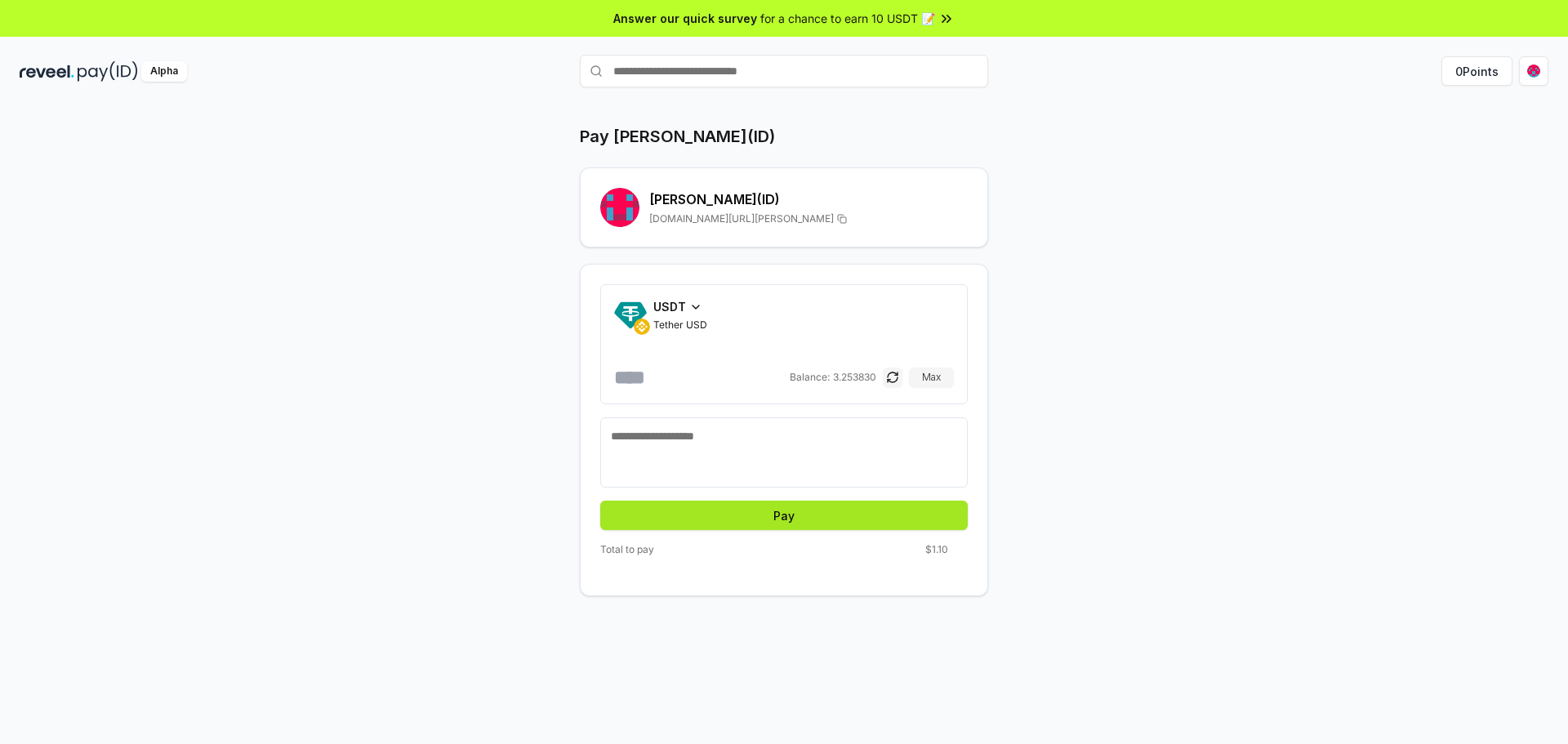
click at [804, 508] on button "Pay" at bounding box center [784, 515] width 367 height 30
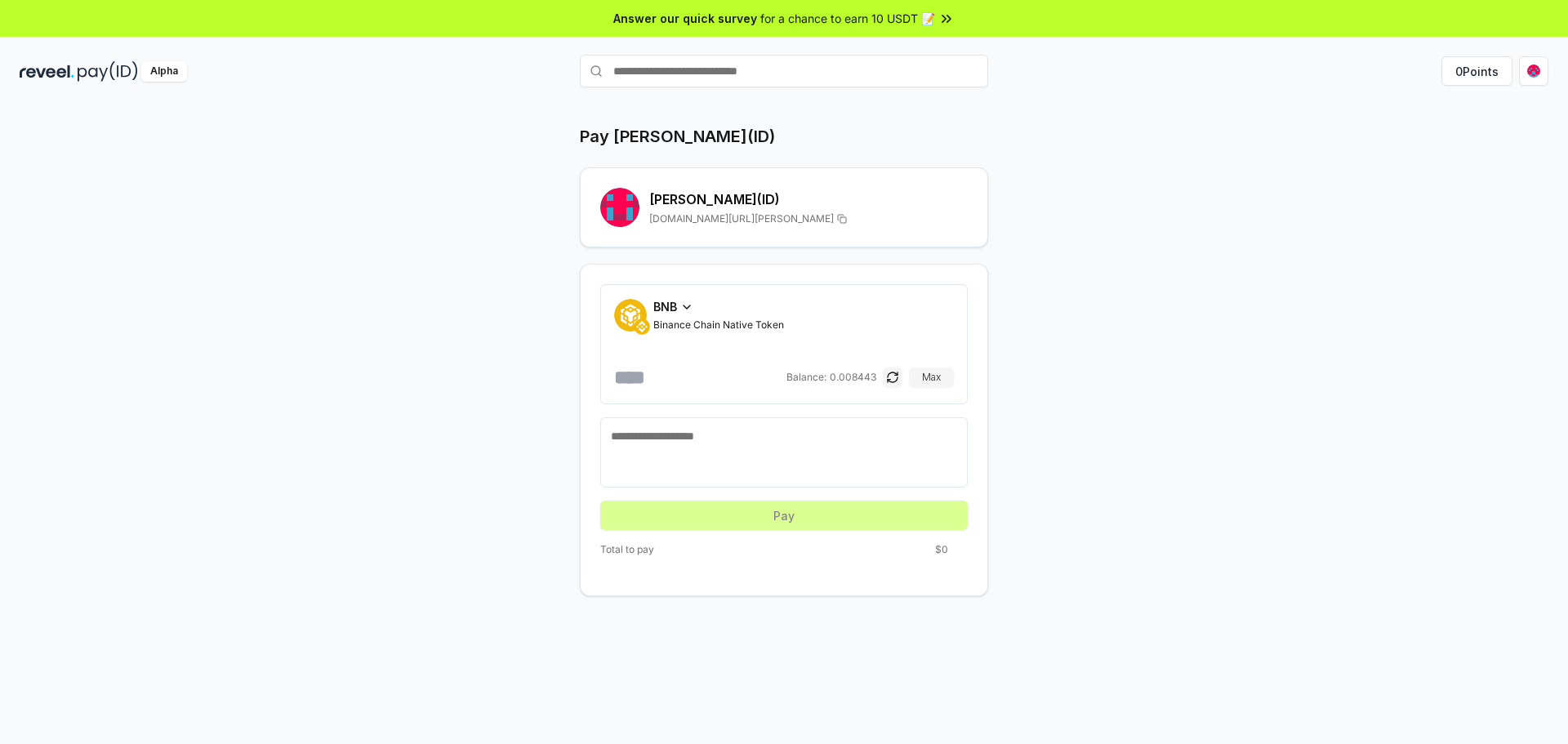
click at [675, 304] on span "BNB" at bounding box center [665, 307] width 24 height 17
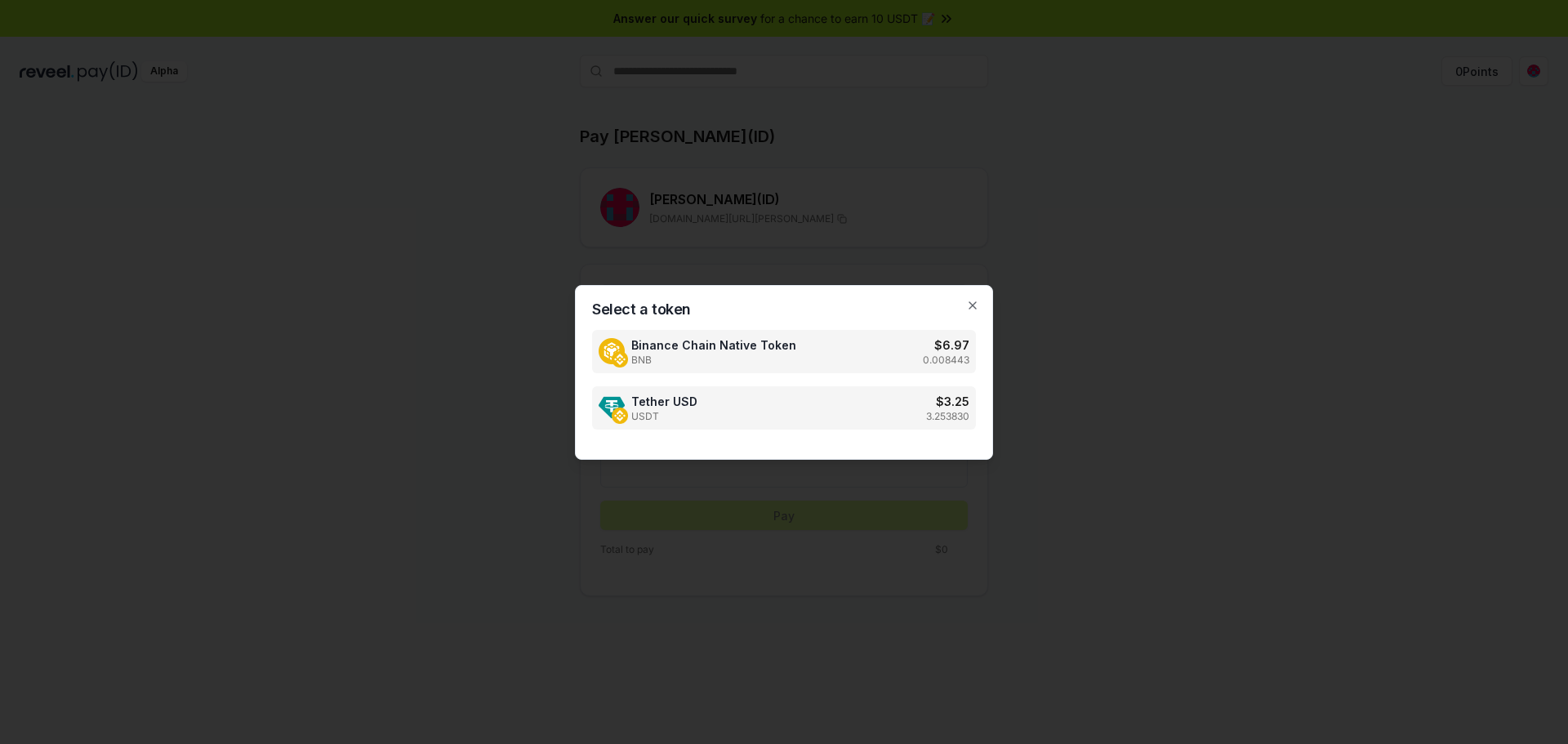
click at [756, 402] on div "Tether USD USDT $ 3.25 3.253830" at bounding box center [783, 407] width 383 height 43
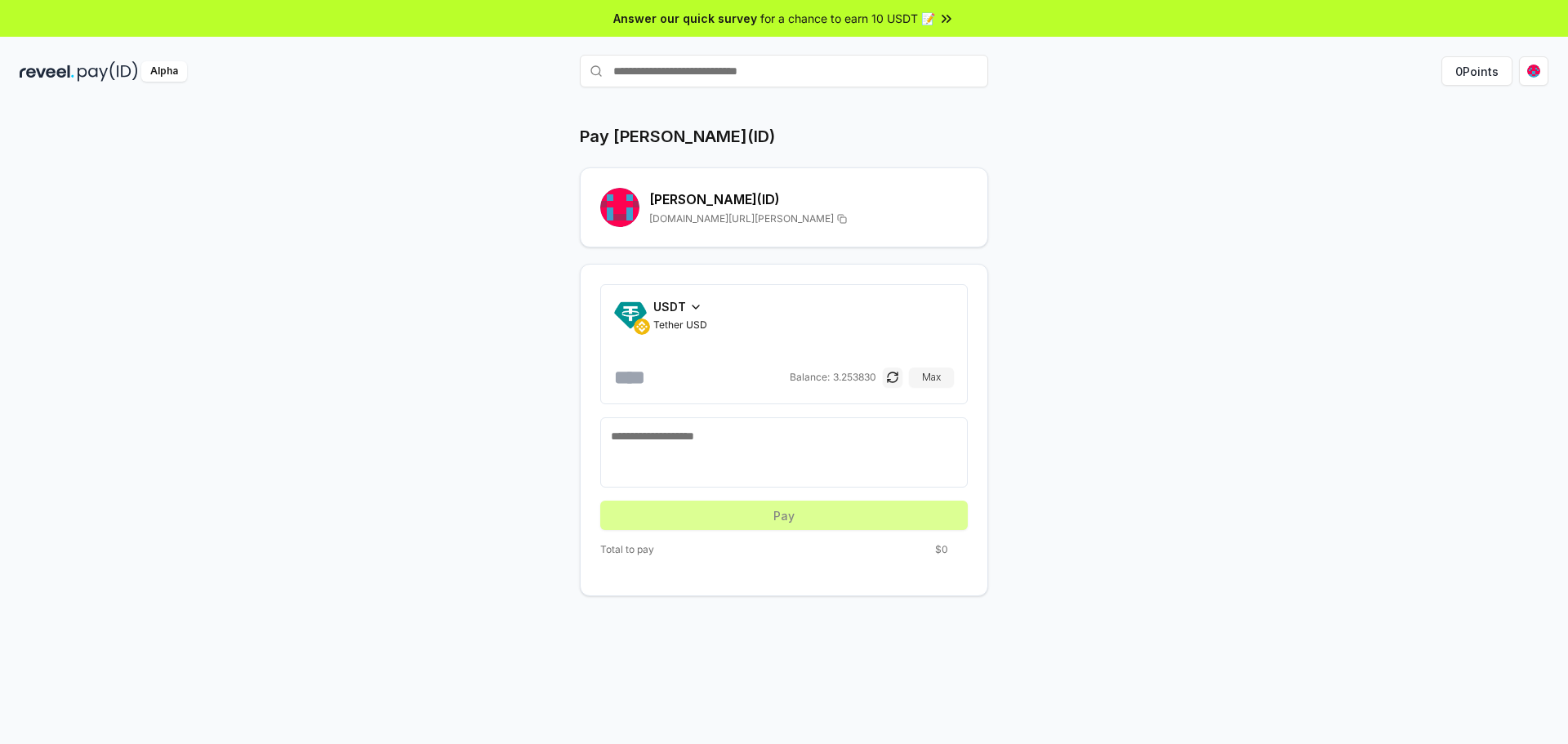
click at [663, 383] on input "number" at bounding box center [700, 377] width 173 height 26
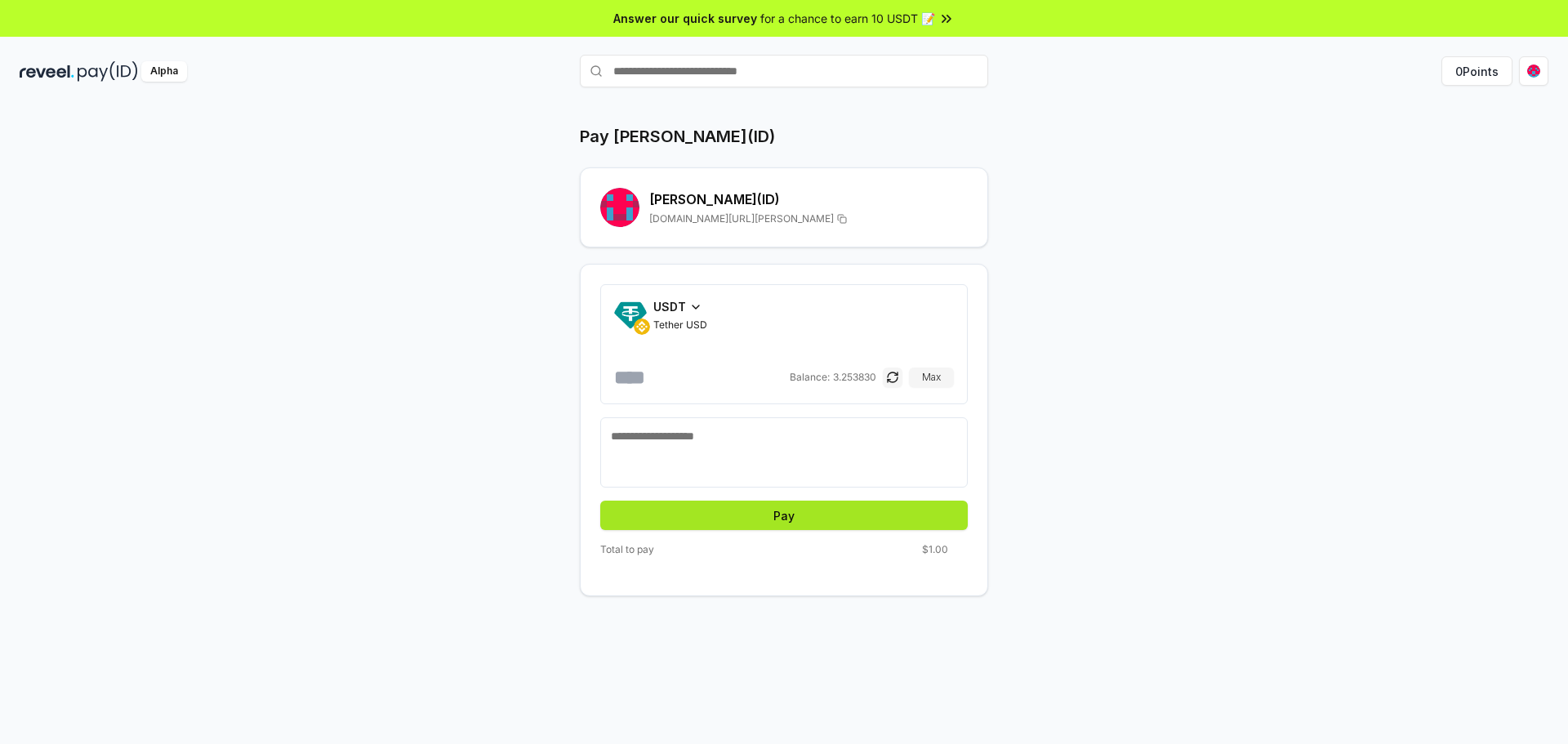
type input "*"
click at [801, 520] on button "Pay" at bounding box center [784, 515] width 367 height 30
click at [406, 77] on div "Alpha" at bounding box center [274, 71] width 509 height 20
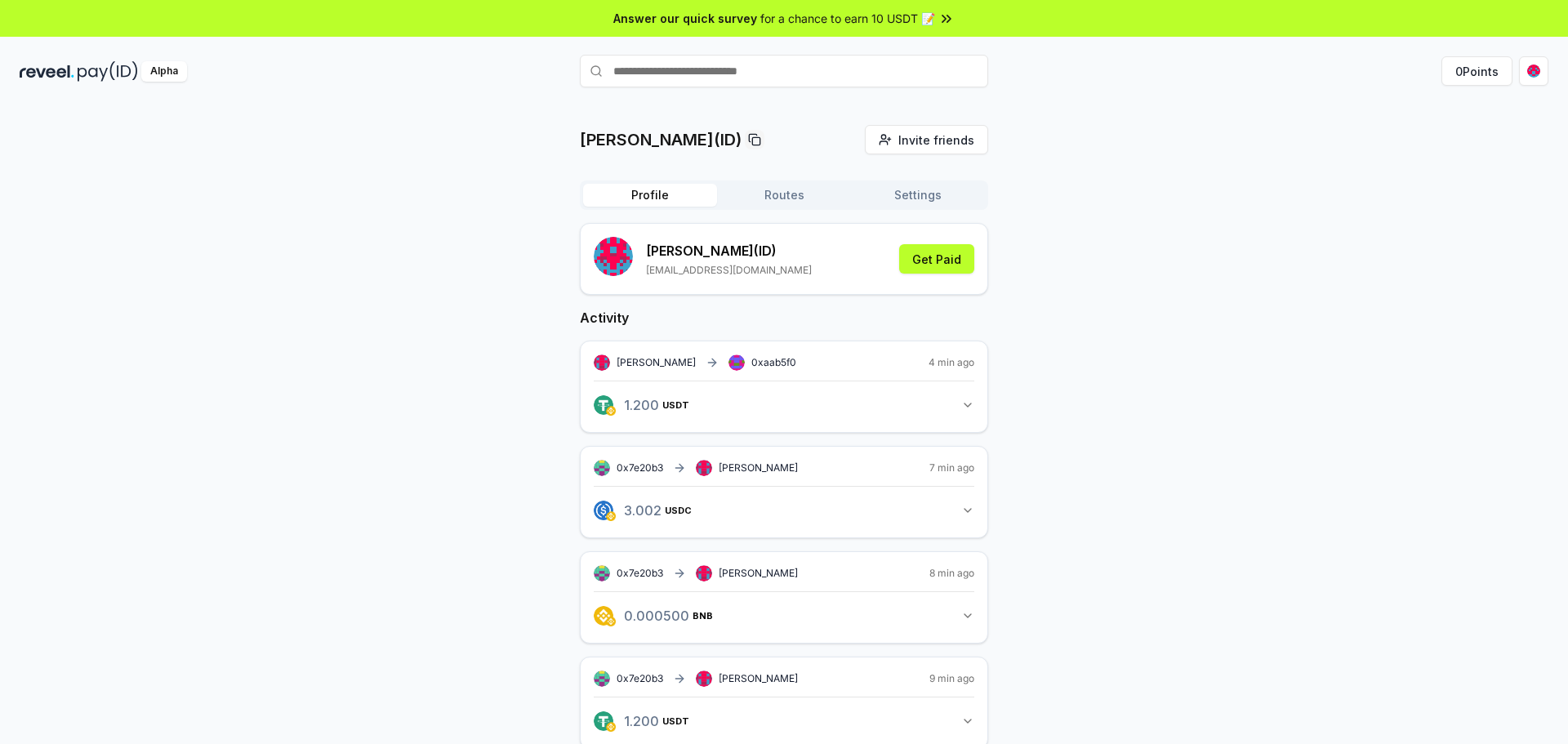
click at [837, 73] on input "text" at bounding box center [784, 71] width 408 height 32
type input "*******"
click at [969, 99] on span "Pay" at bounding box center [965, 103] width 31 height 25
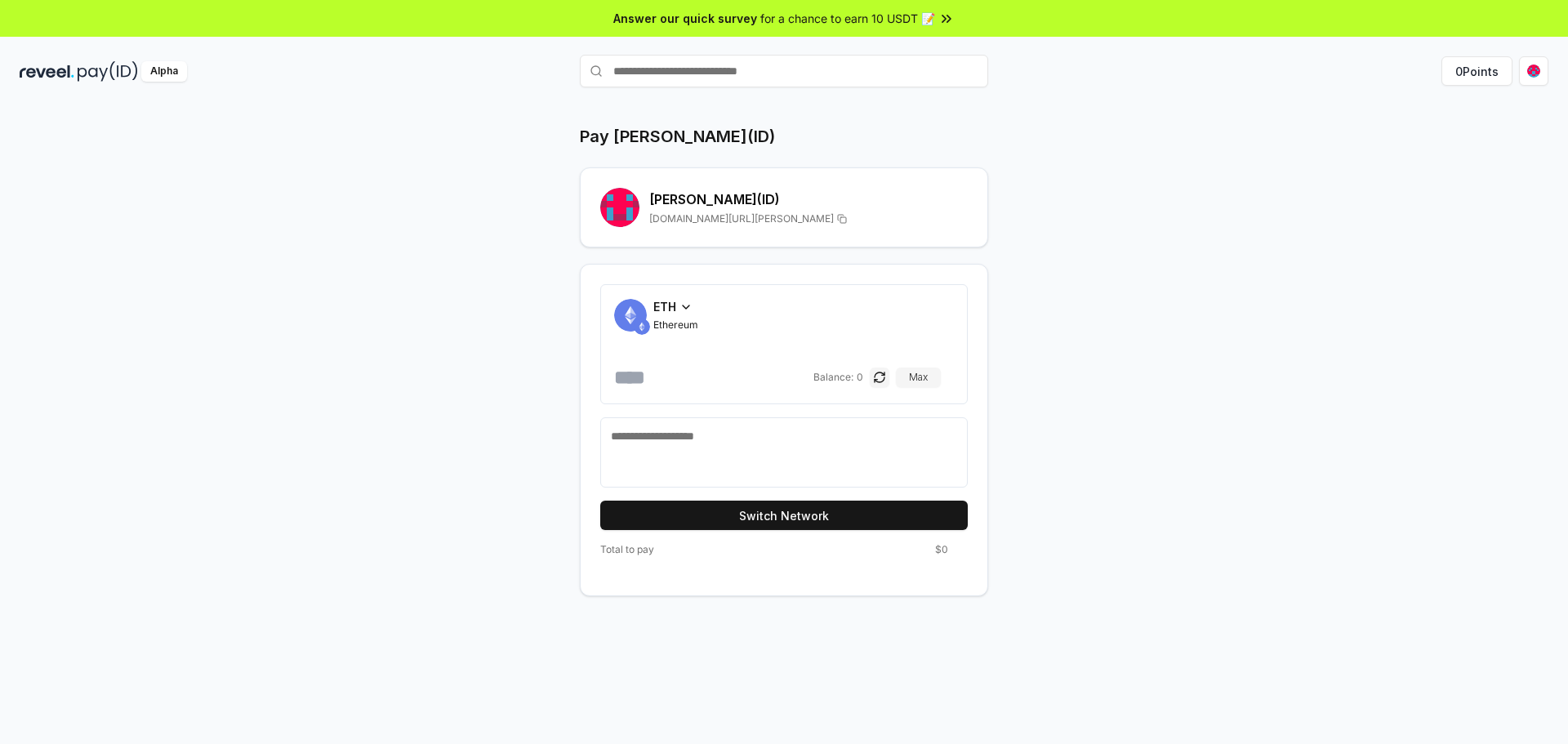
click at [680, 308] on icon at bounding box center [685, 306] width 13 height 13
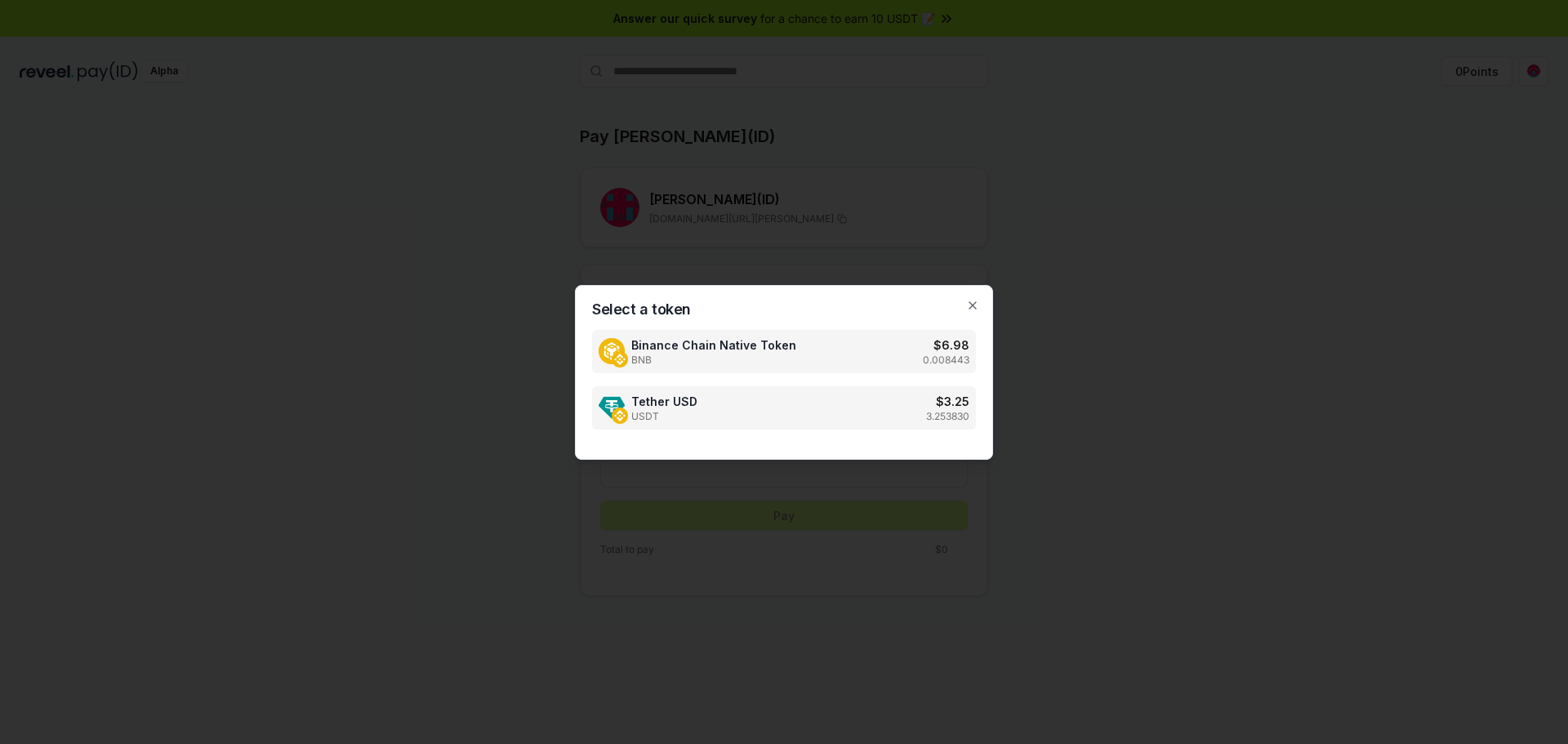
click at [727, 413] on div "Tether USD USDT $ 3.25 3.253830" at bounding box center [783, 407] width 383 height 43
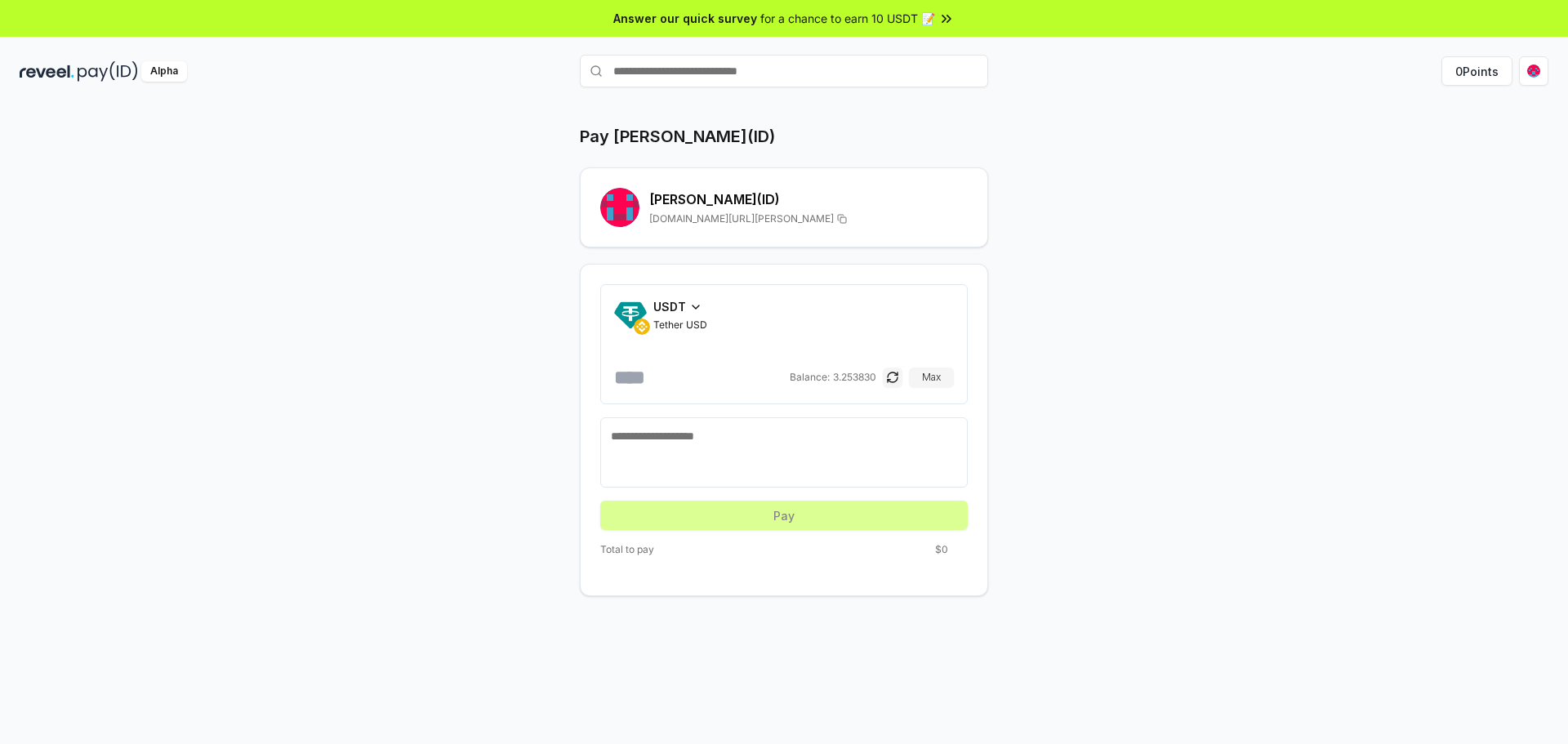
click at [671, 384] on input "number" at bounding box center [700, 377] width 173 height 26
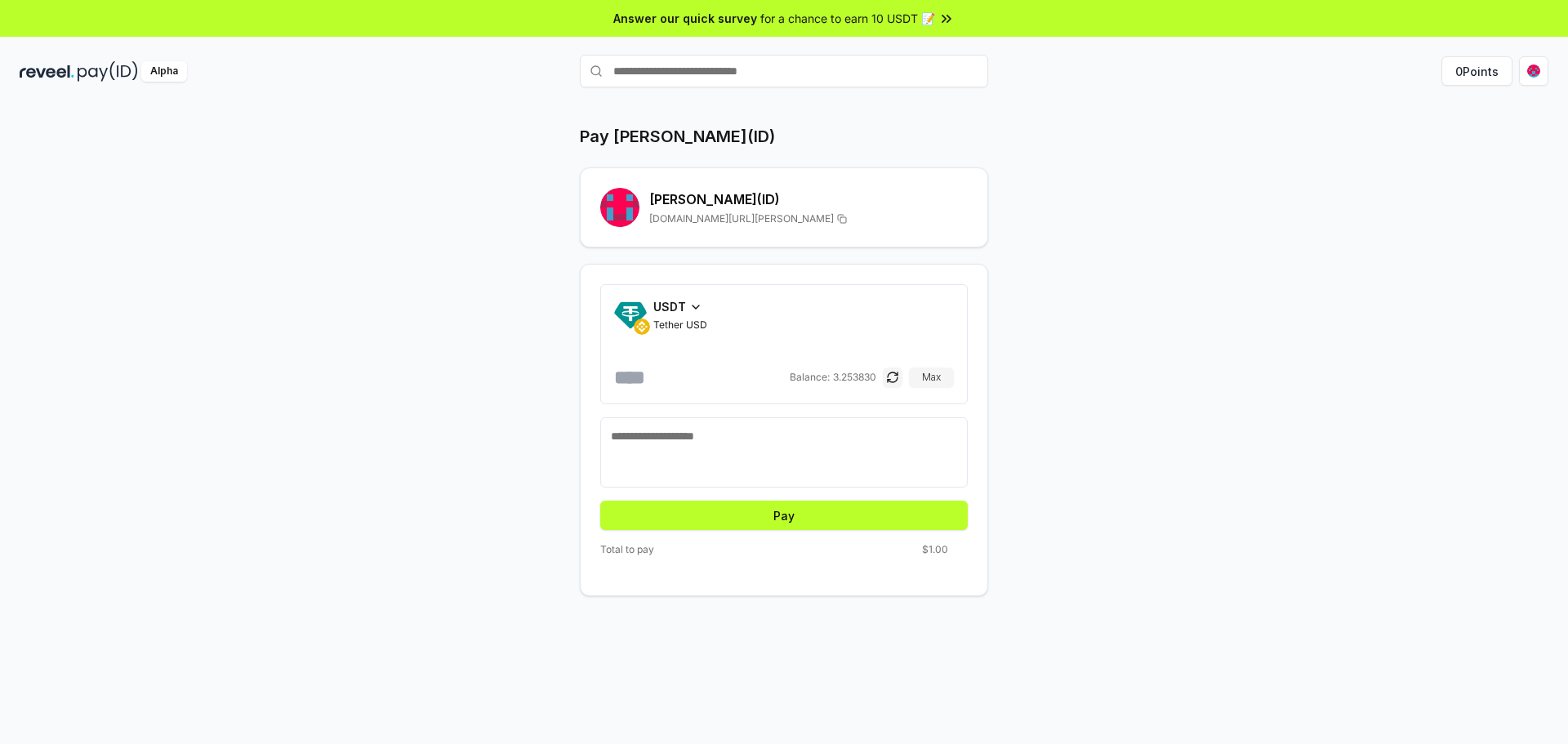
type input "*"
click at [738, 452] on textarea at bounding box center [783, 452] width 346 height 49
type textarea "**"
click at [753, 506] on button "Pay" at bounding box center [784, 515] width 367 height 30
click at [724, 514] on button "Pay" at bounding box center [784, 515] width 367 height 30
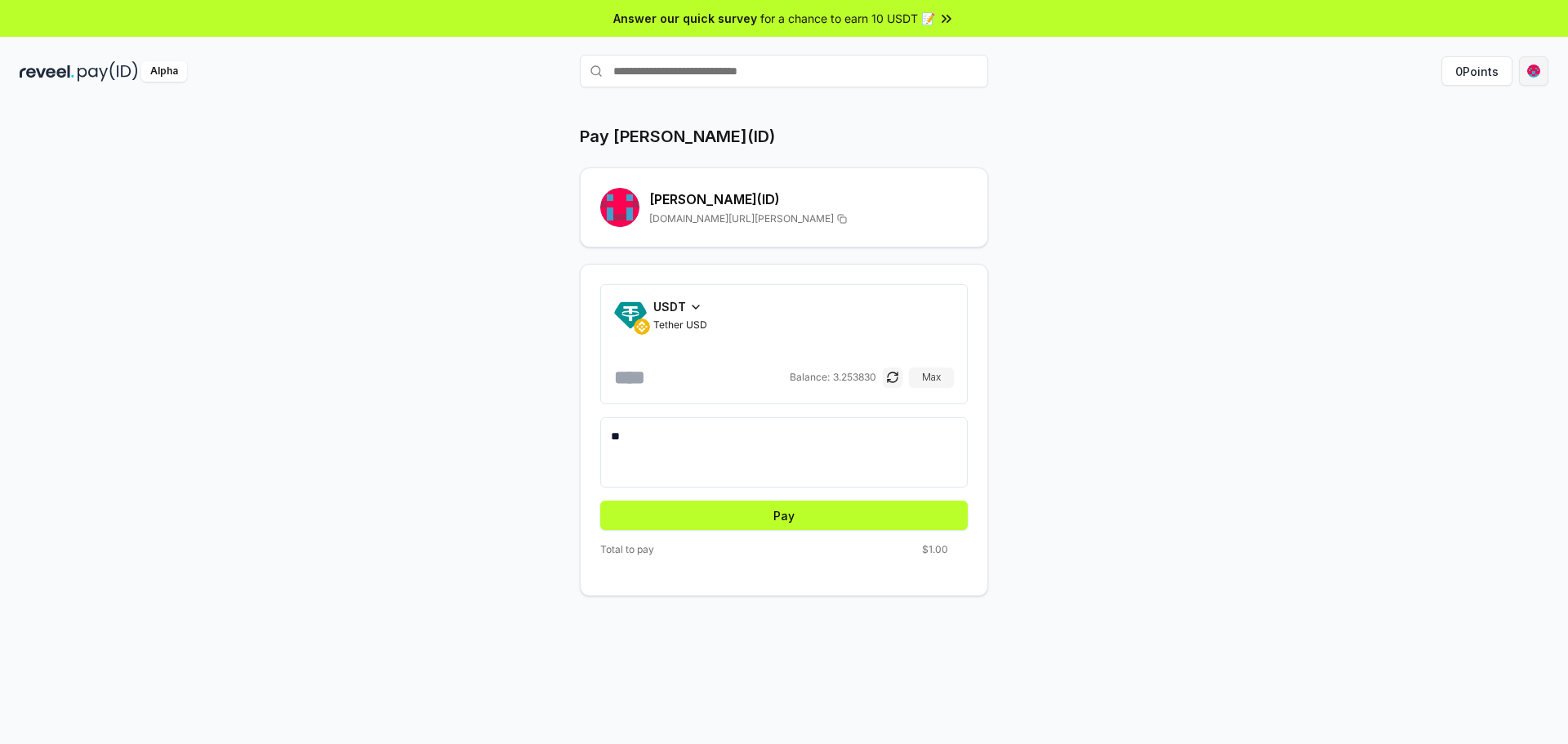
click at [1532, 71] on html "Answer our quick survey for a chance to earn 10 USDT 📝 Alpha 0 Points Pay ashik…" at bounding box center [784, 372] width 1568 height 744
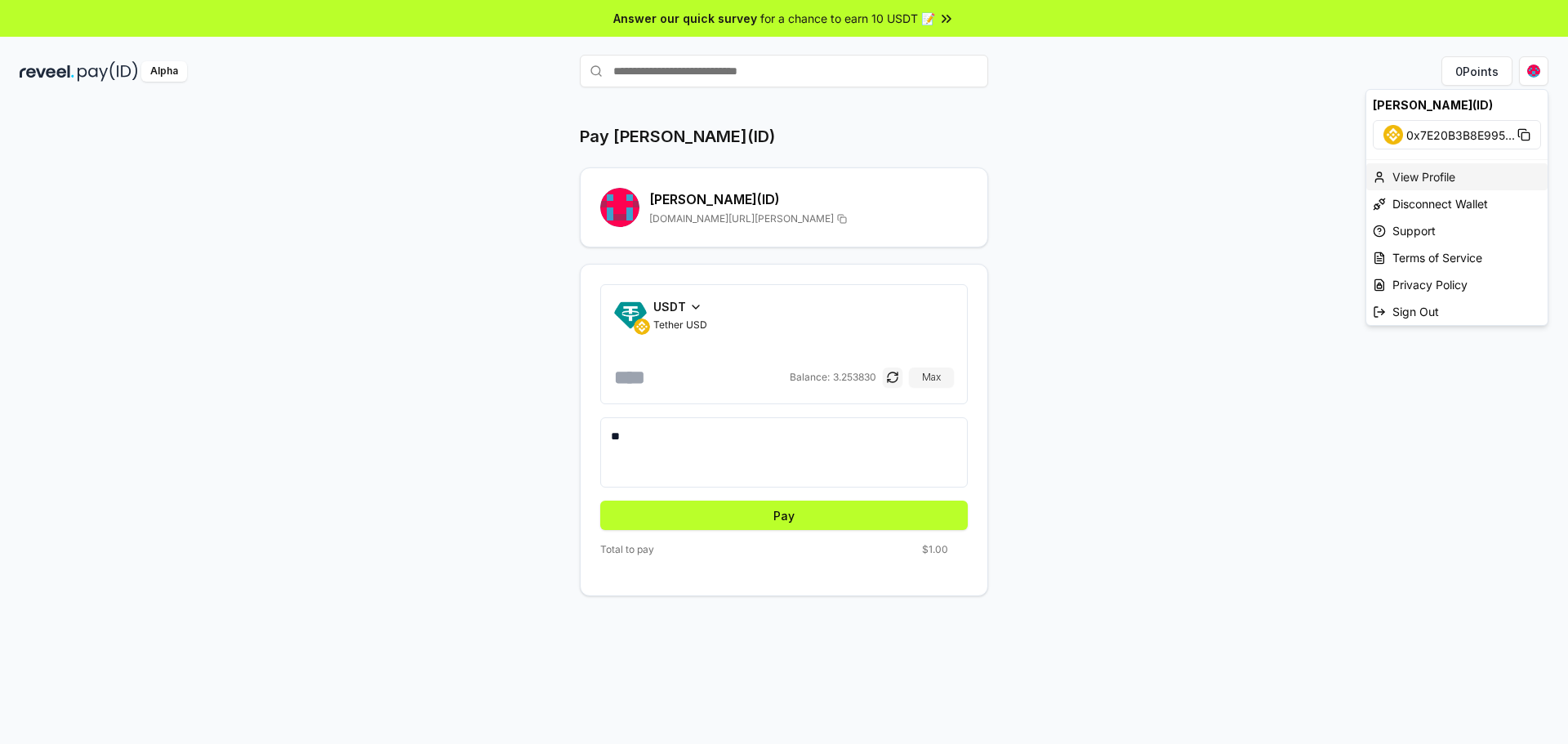
click at [1443, 173] on div "View Profile" at bounding box center [1457, 177] width 181 height 27
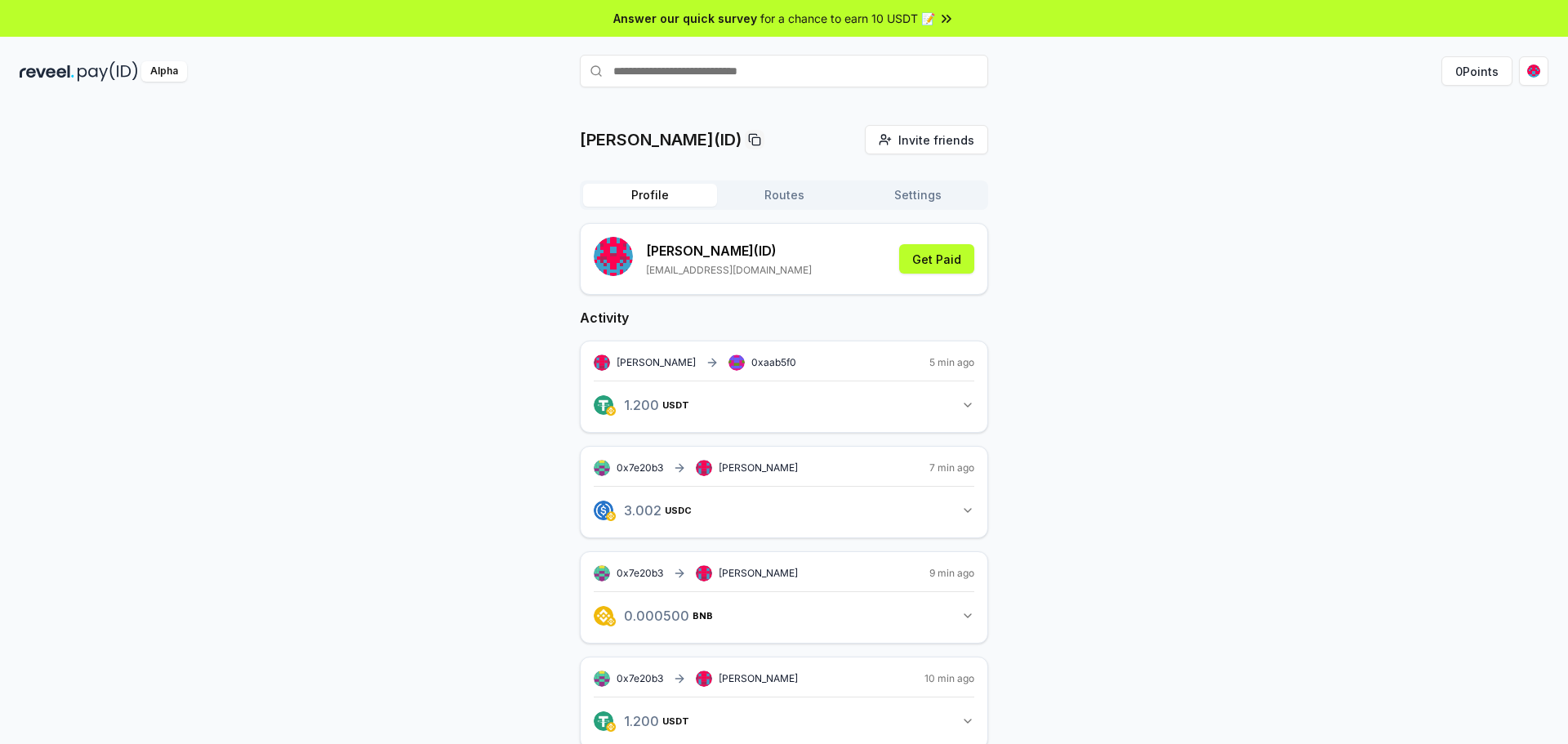
click at [916, 398] on button "1.200 USDT 1.2 USDT" at bounding box center [784, 405] width 381 height 28
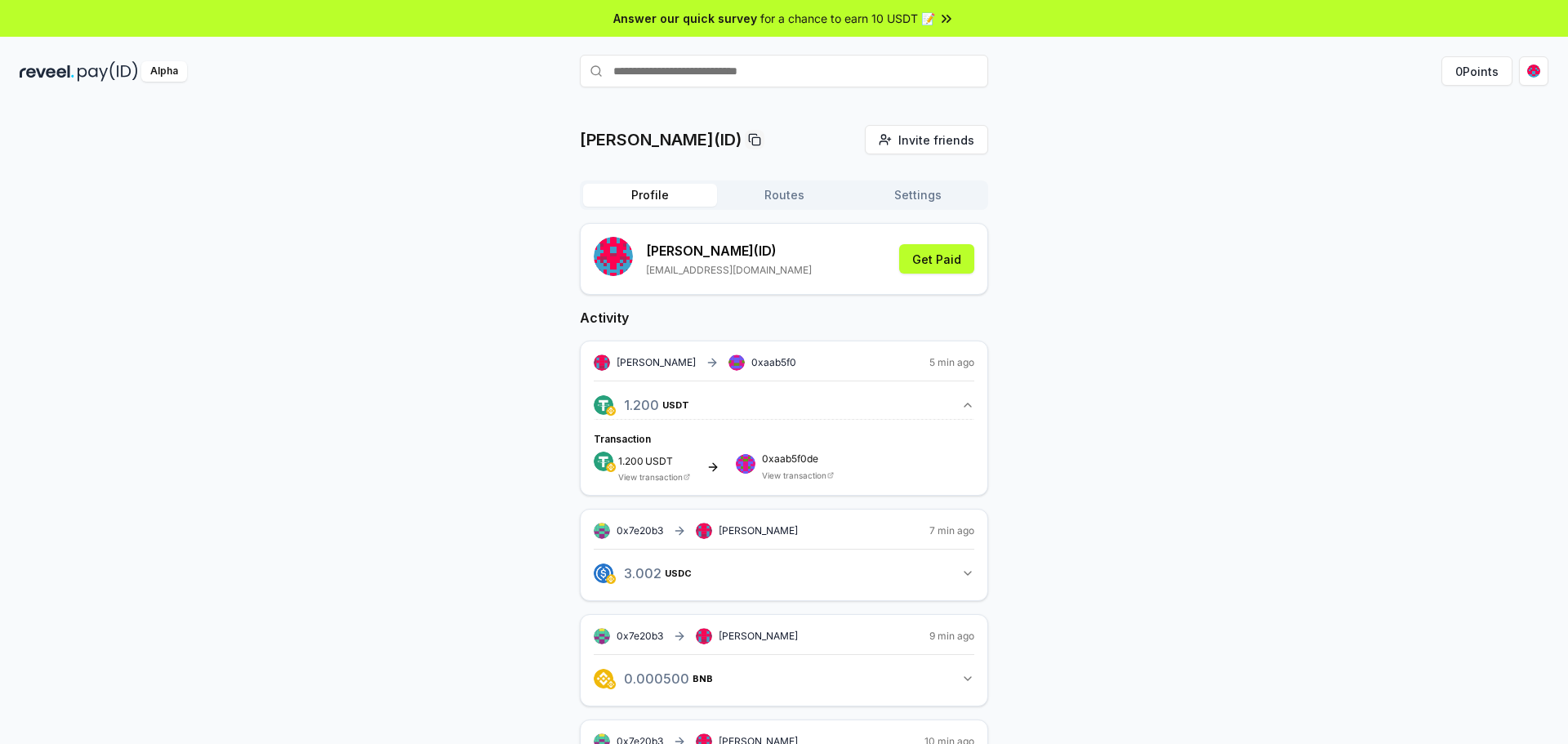
click at [787, 173] on div "ashikur(ID) Invite friends Invite Profile Routes Settings ashikur (ID) mdashiku…" at bounding box center [784, 481] width 408 height 713
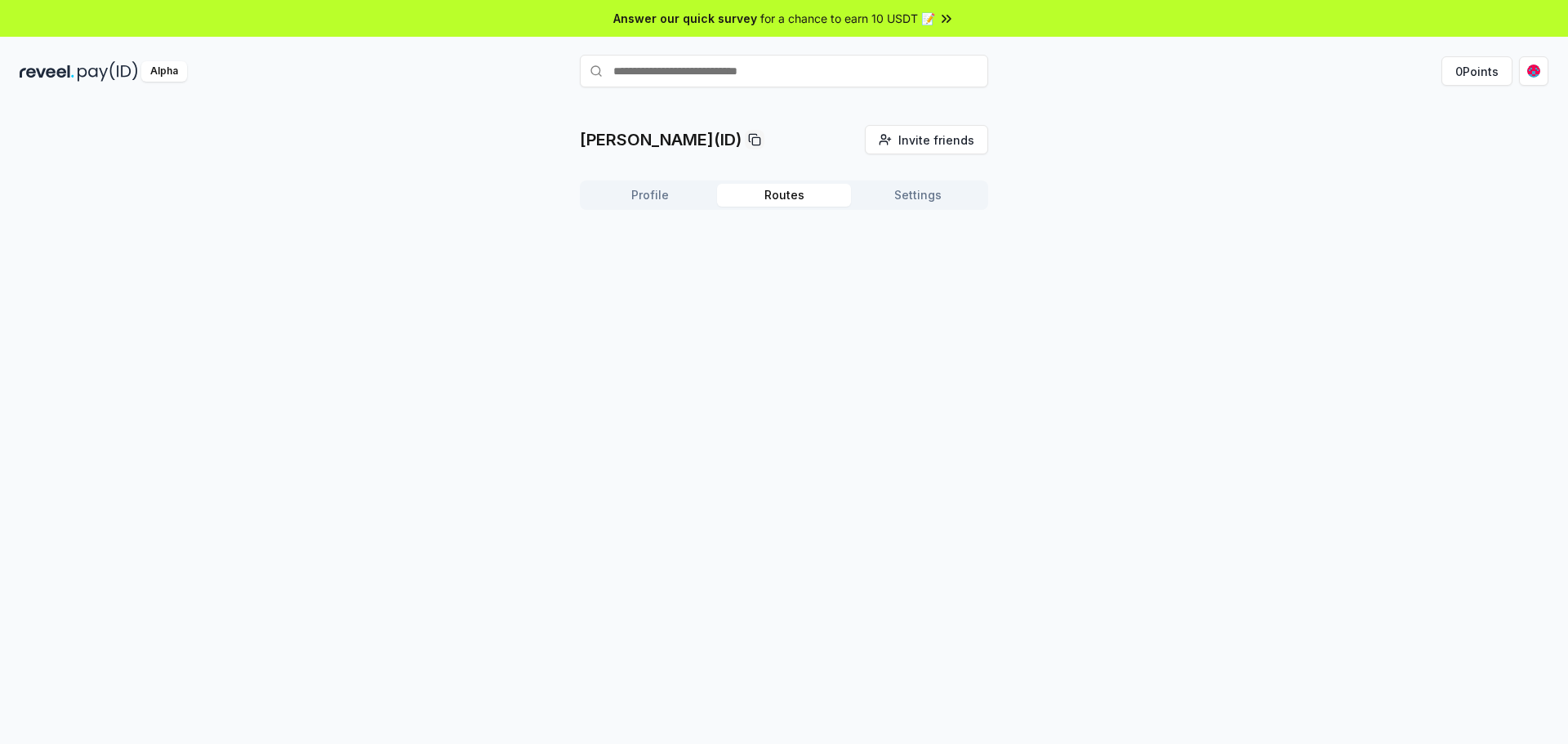
click at [791, 199] on button "Routes" at bounding box center [784, 195] width 134 height 23
click at [784, 299] on icon at bounding box center [783, 305] width 20 height 20
click at [928, 235] on button "Create Route" at bounding box center [937, 237] width 101 height 30
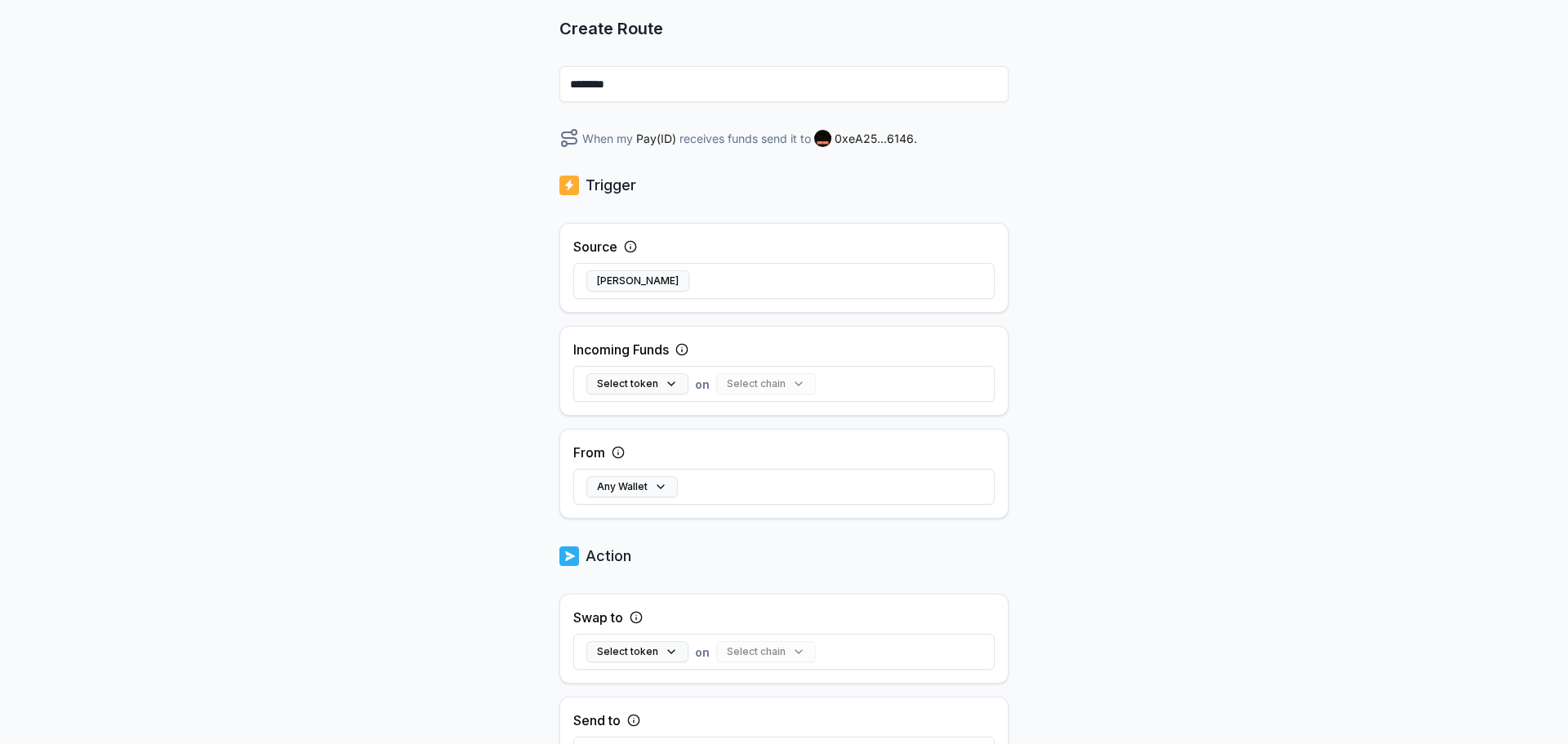
scroll to position [218, 0]
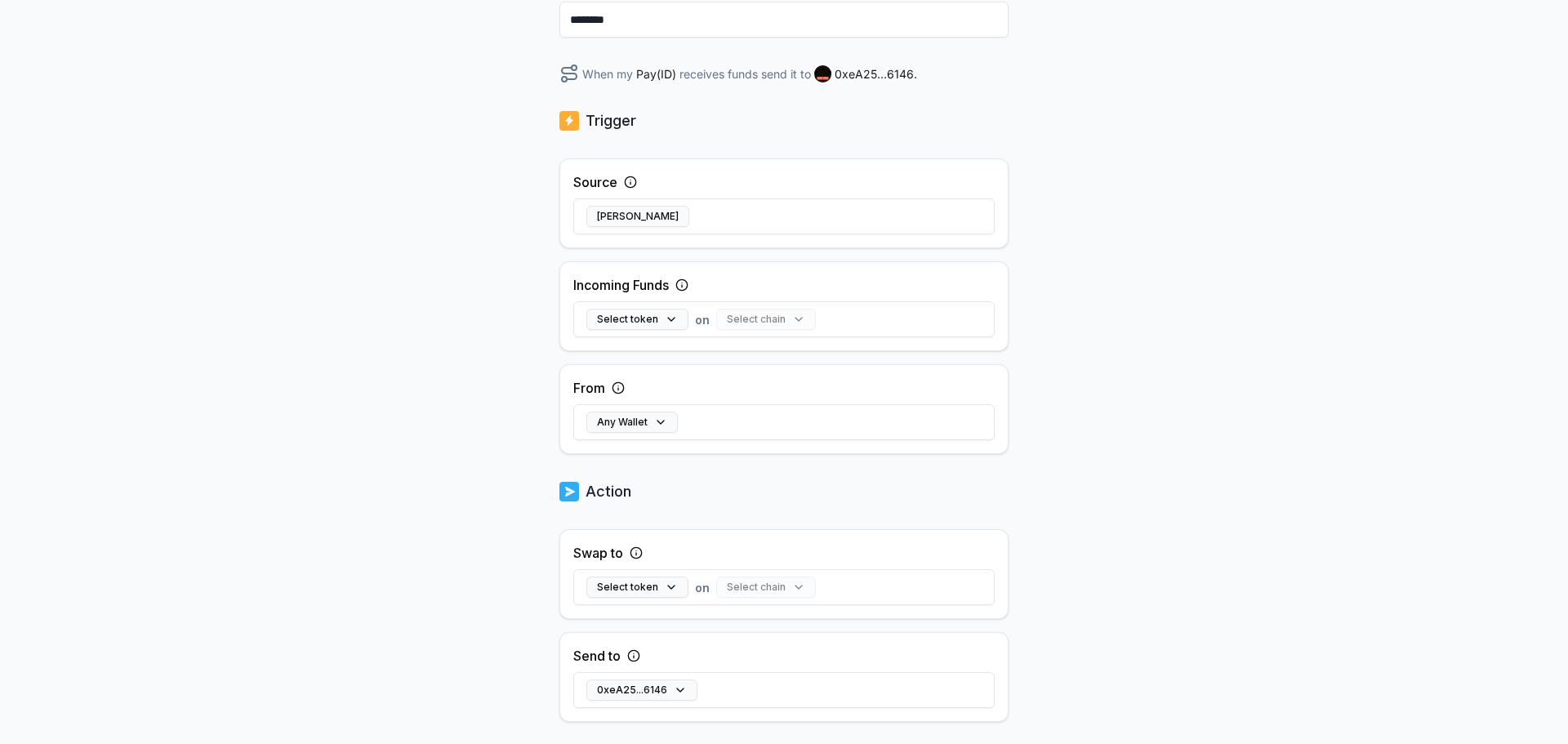
click at [781, 316] on div "Select chain" at bounding box center [765, 319] width 99 height 21
click at [671, 323] on button "Select token" at bounding box center [638, 319] width 102 height 21
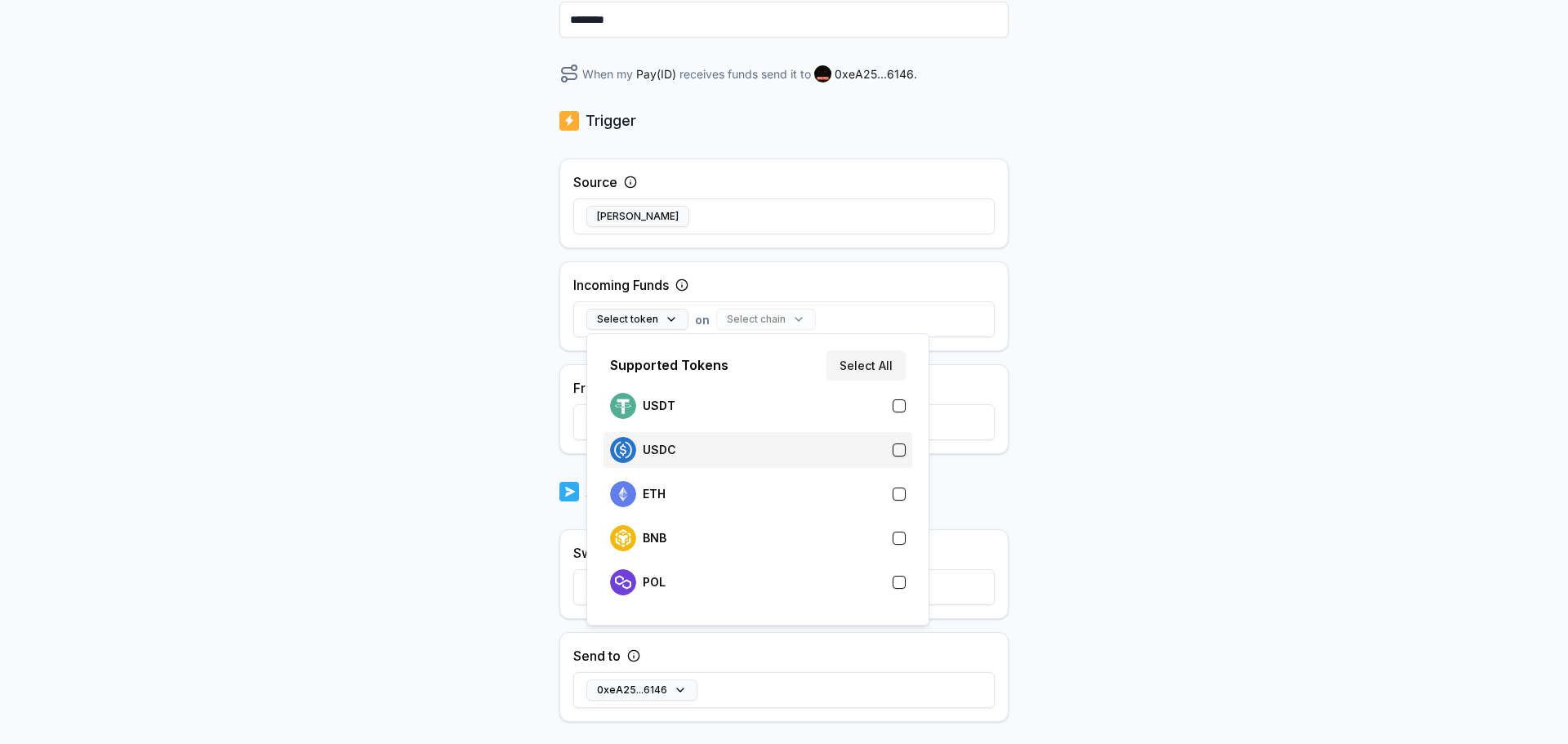
click at [722, 440] on div "USDC" at bounding box center [758, 450] width 296 height 26
click at [1198, 254] on div "Back Create Route ******** When my Pay(ID) receives USDC on send it to 0xeA25..…" at bounding box center [784, 223] width 1568 height 698
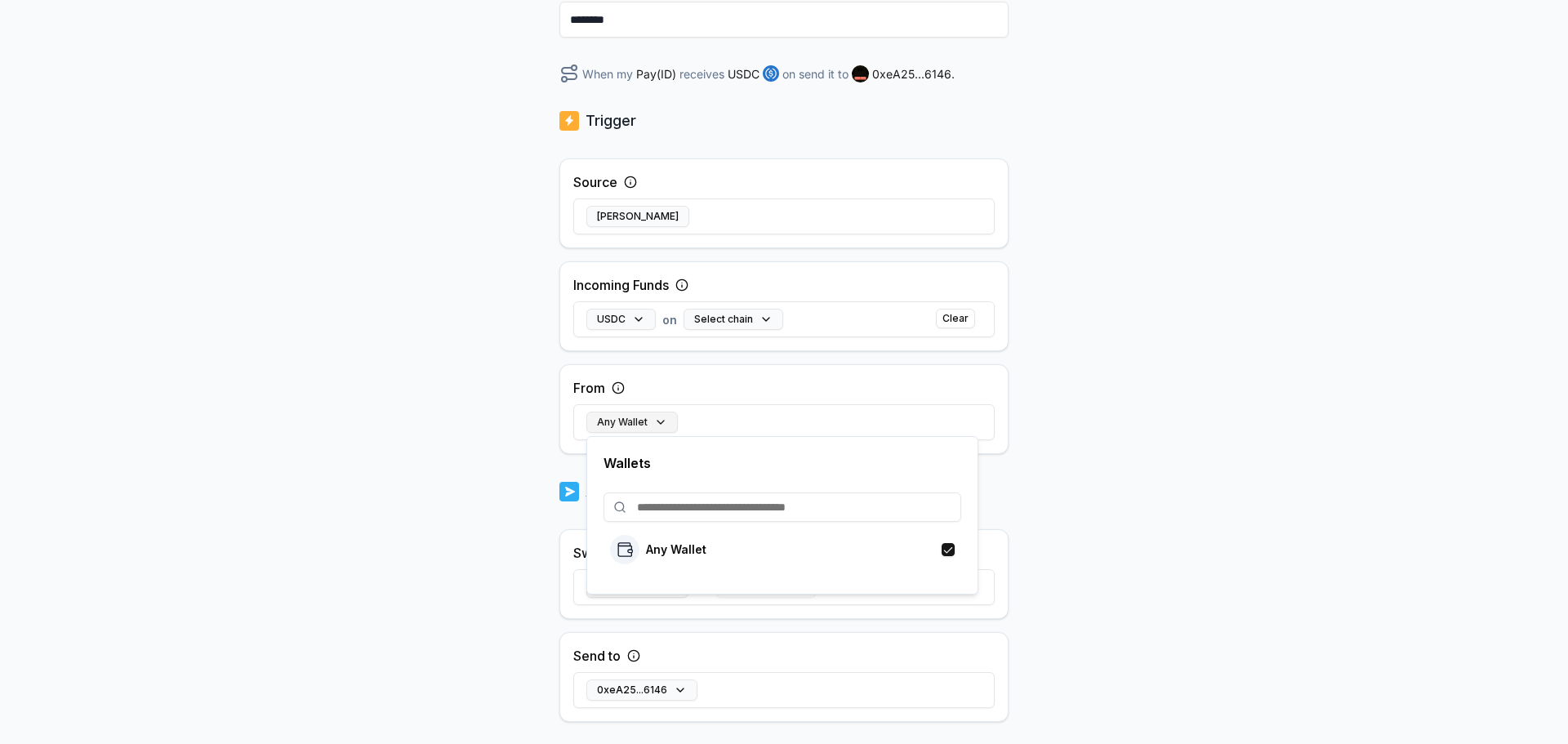
click at [624, 416] on button "Any Wallet" at bounding box center [633, 422] width 92 height 21
click at [680, 544] on p "Any Wallet" at bounding box center [676, 549] width 60 height 13
click at [526, 466] on div "Back Create Route ******** When my Pay(ID) receives USDC on send it to 0xeA25..…" at bounding box center [784, 223] width 1568 height 698
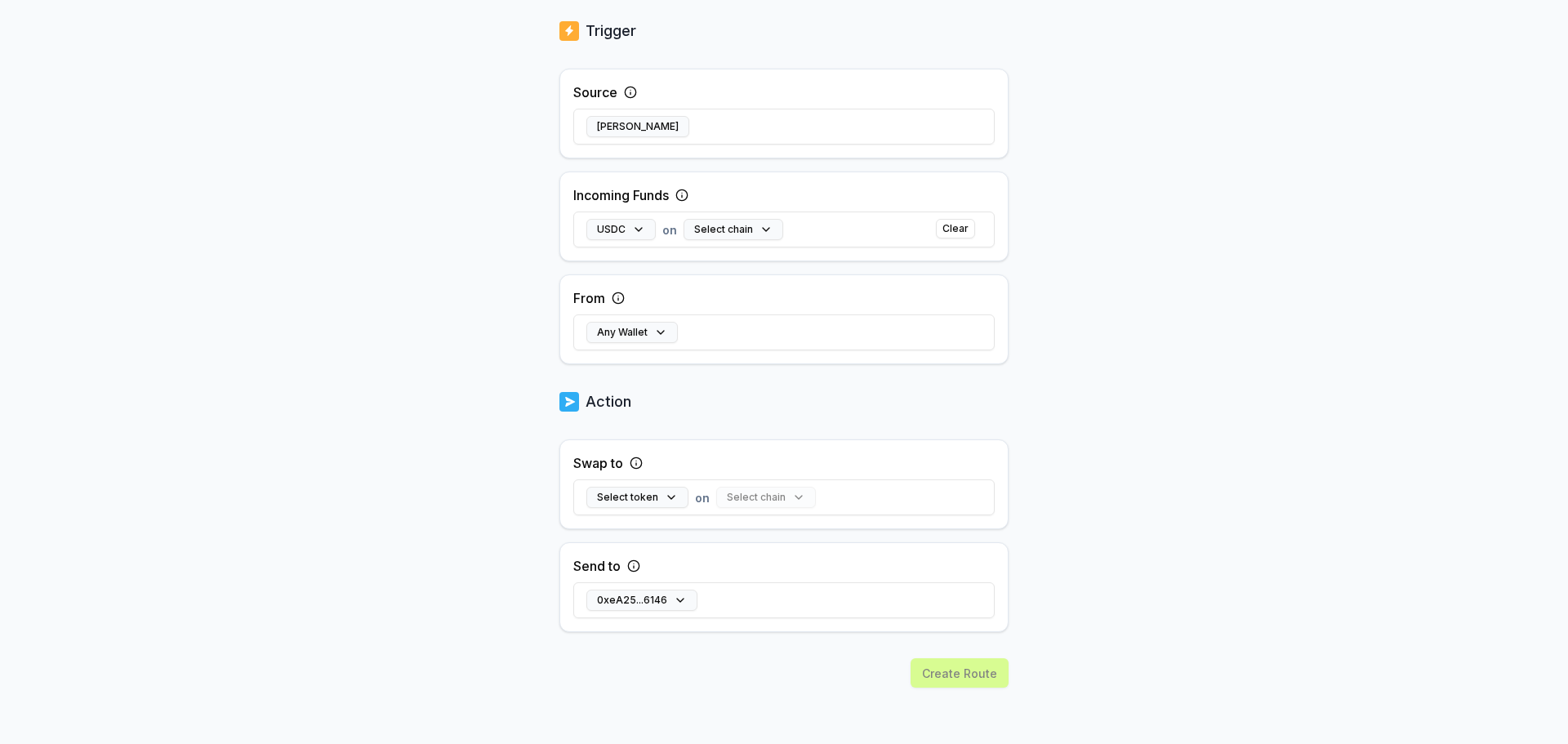
scroll to position [309, 0]
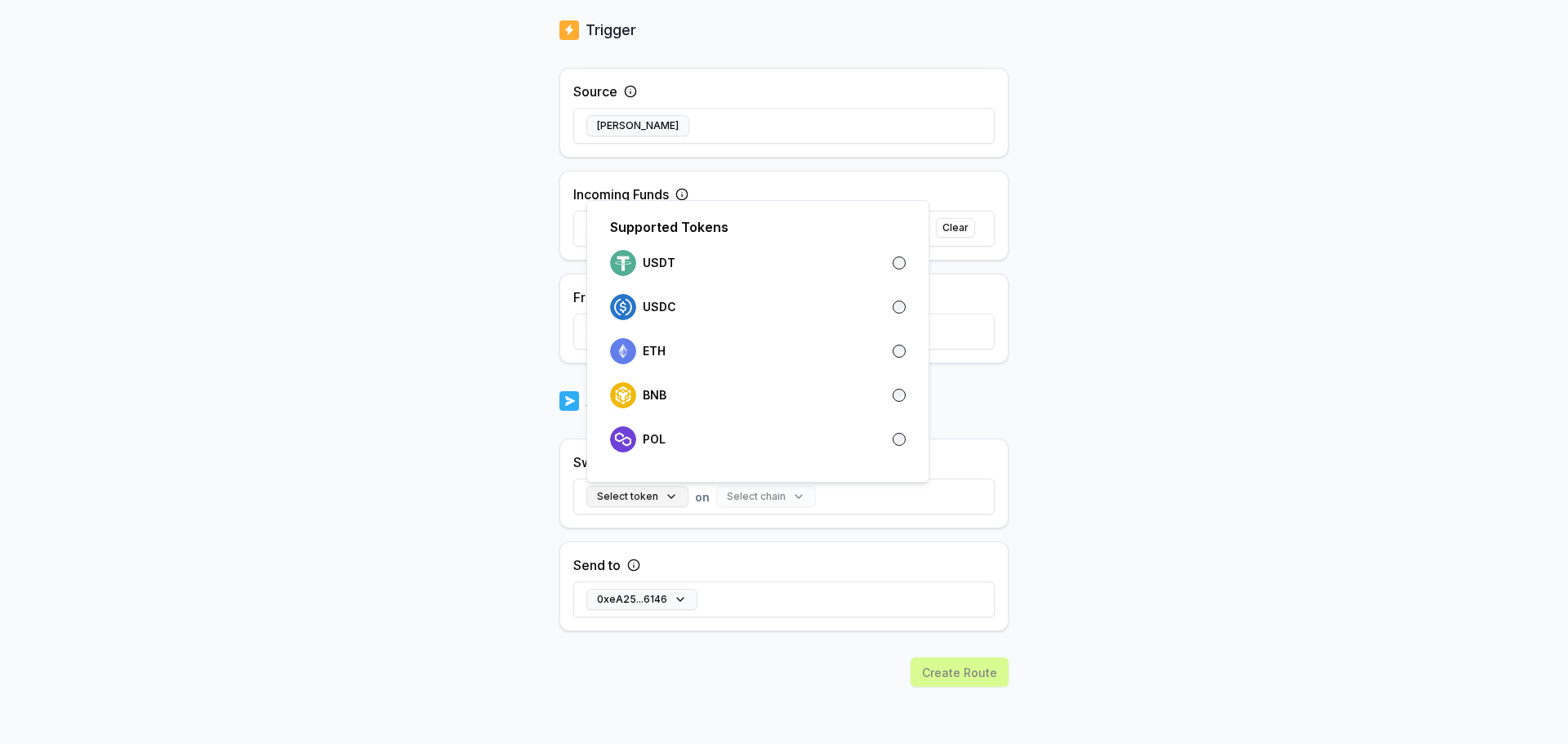
click at [656, 486] on button "Select token" at bounding box center [638, 496] width 102 height 21
click at [753, 297] on div "USDC" at bounding box center [758, 307] width 296 height 26
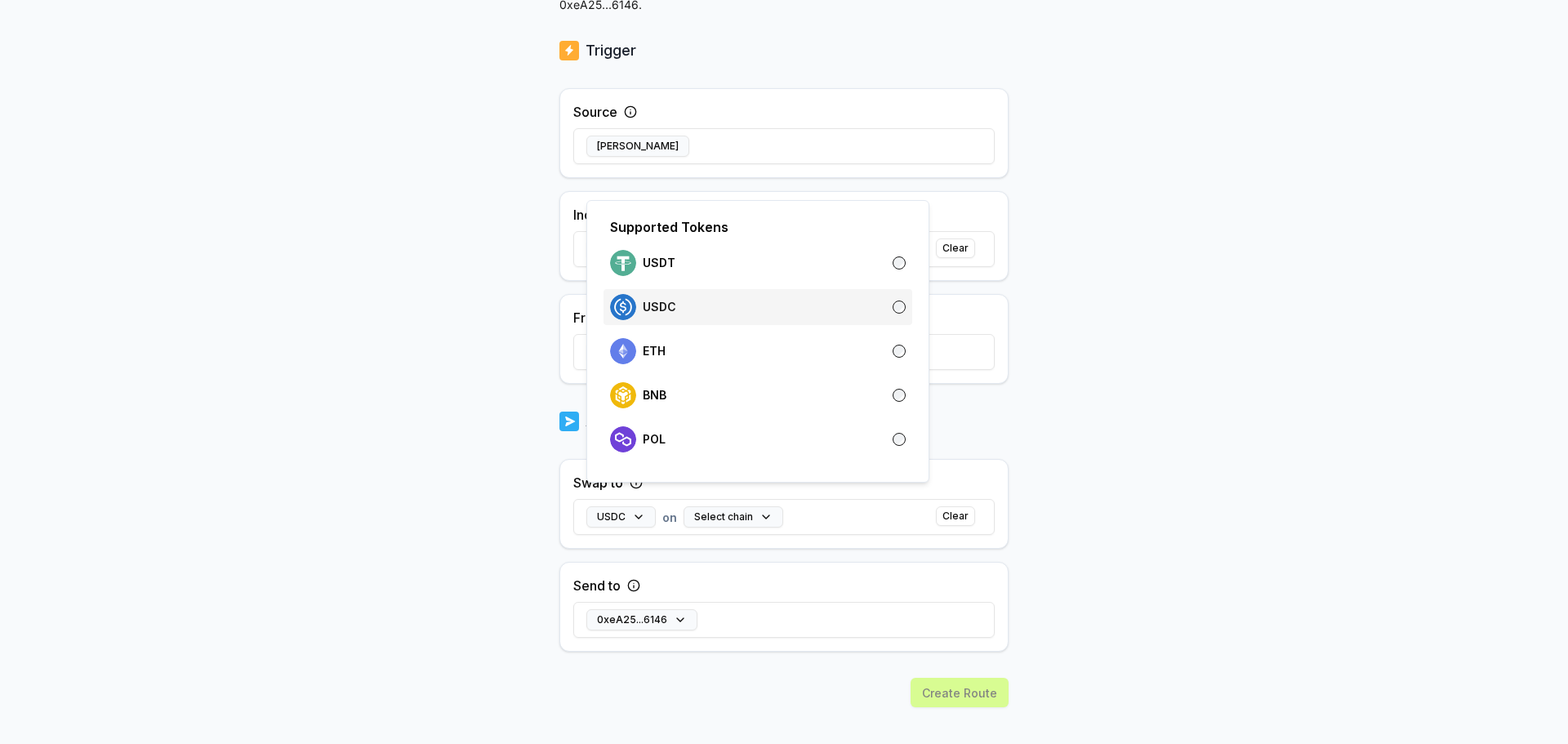
scroll to position [329, 0]
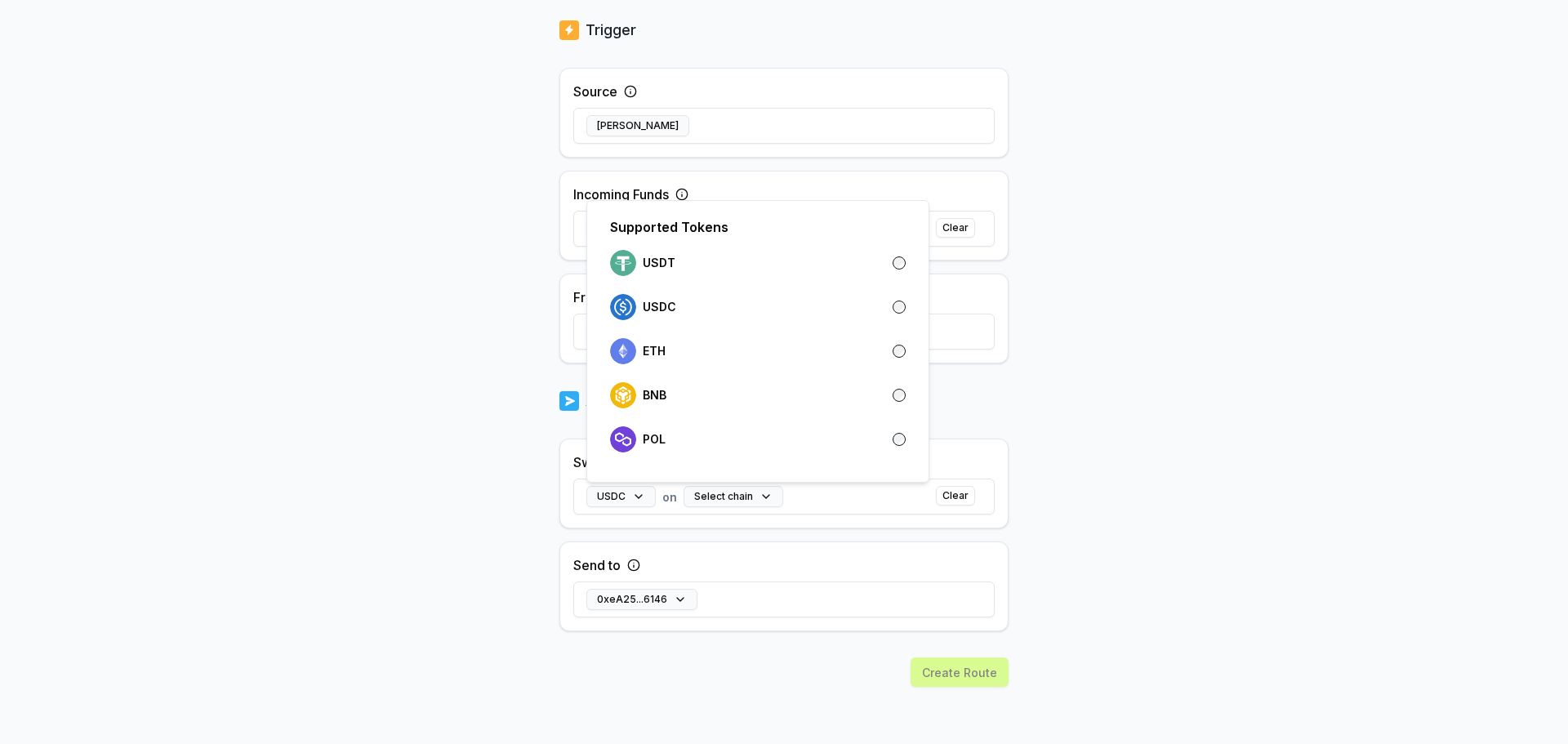
click at [731, 534] on div "Swap to USDC on Select chain Clear Send to 0xeA25...6146" at bounding box center [784, 535] width 449 height 193
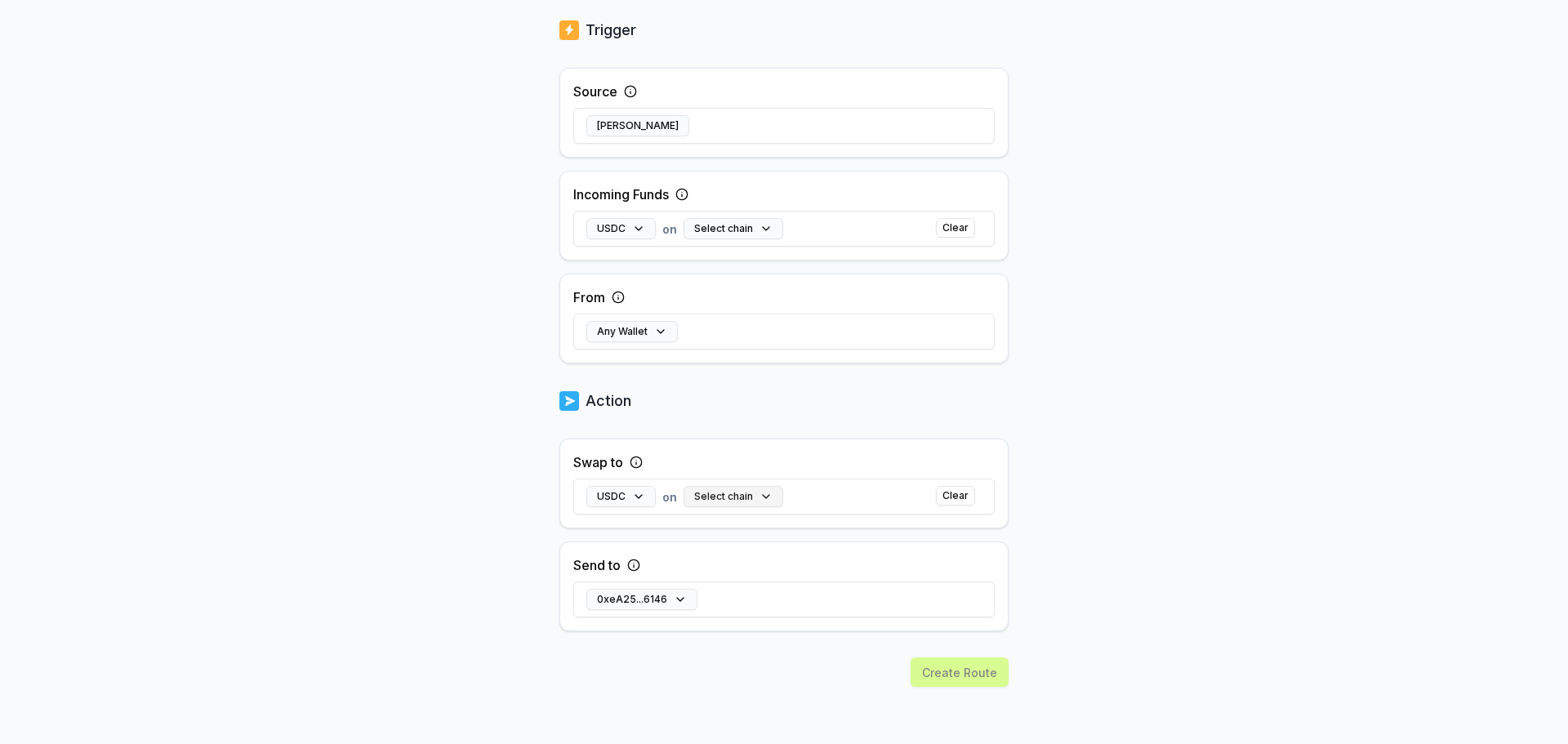
click at [733, 492] on button "Select chain" at bounding box center [733, 496] width 99 height 21
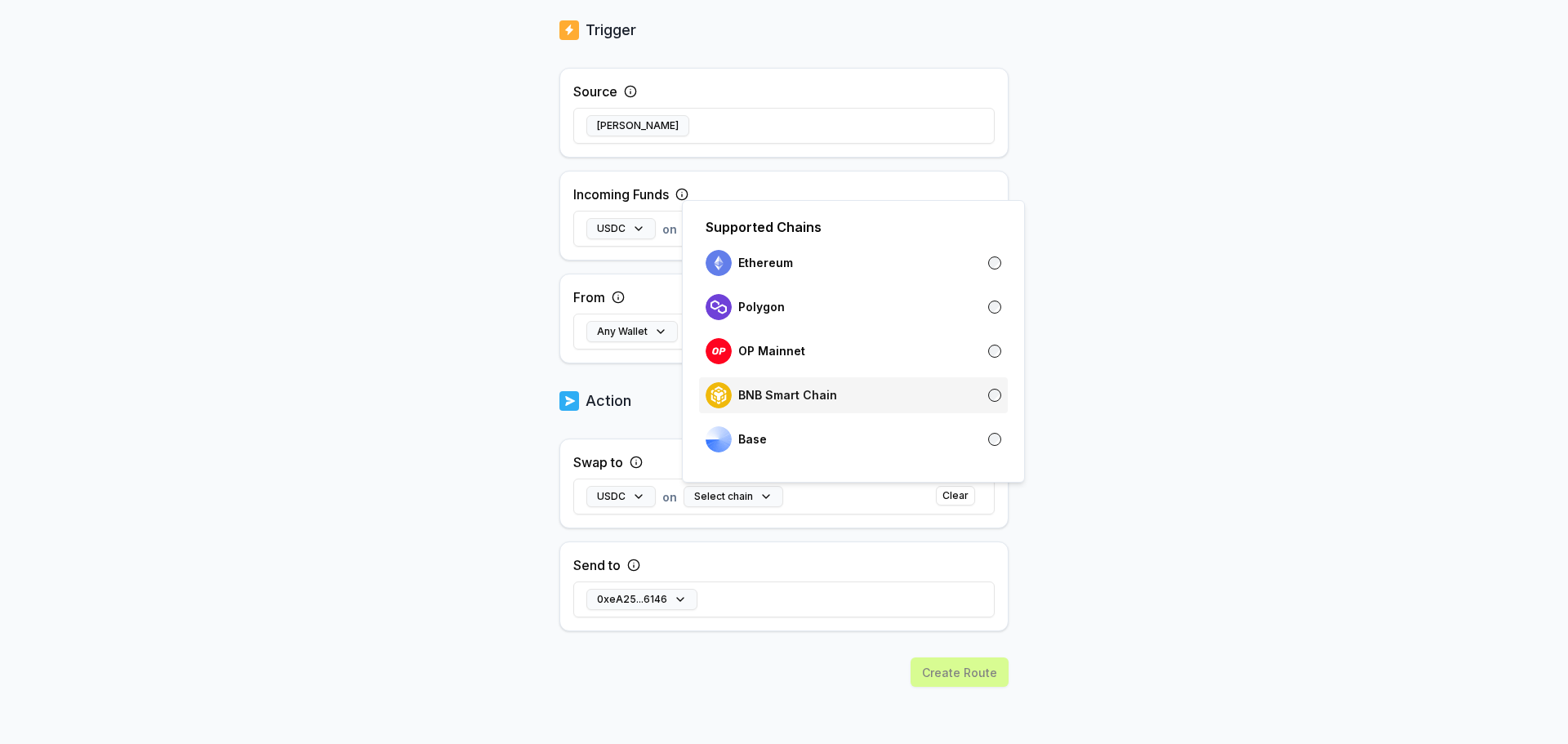
click at [807, 400] on p "BNB Smart Chain" at bounding box center [787, 395] width 99 height 13
click at [656, 383] on div "Back Create Route ******** When my Pay(ID) receives USDC on swap to USDC on BNB…" at bounding box center [784, 270] width 449 height 948
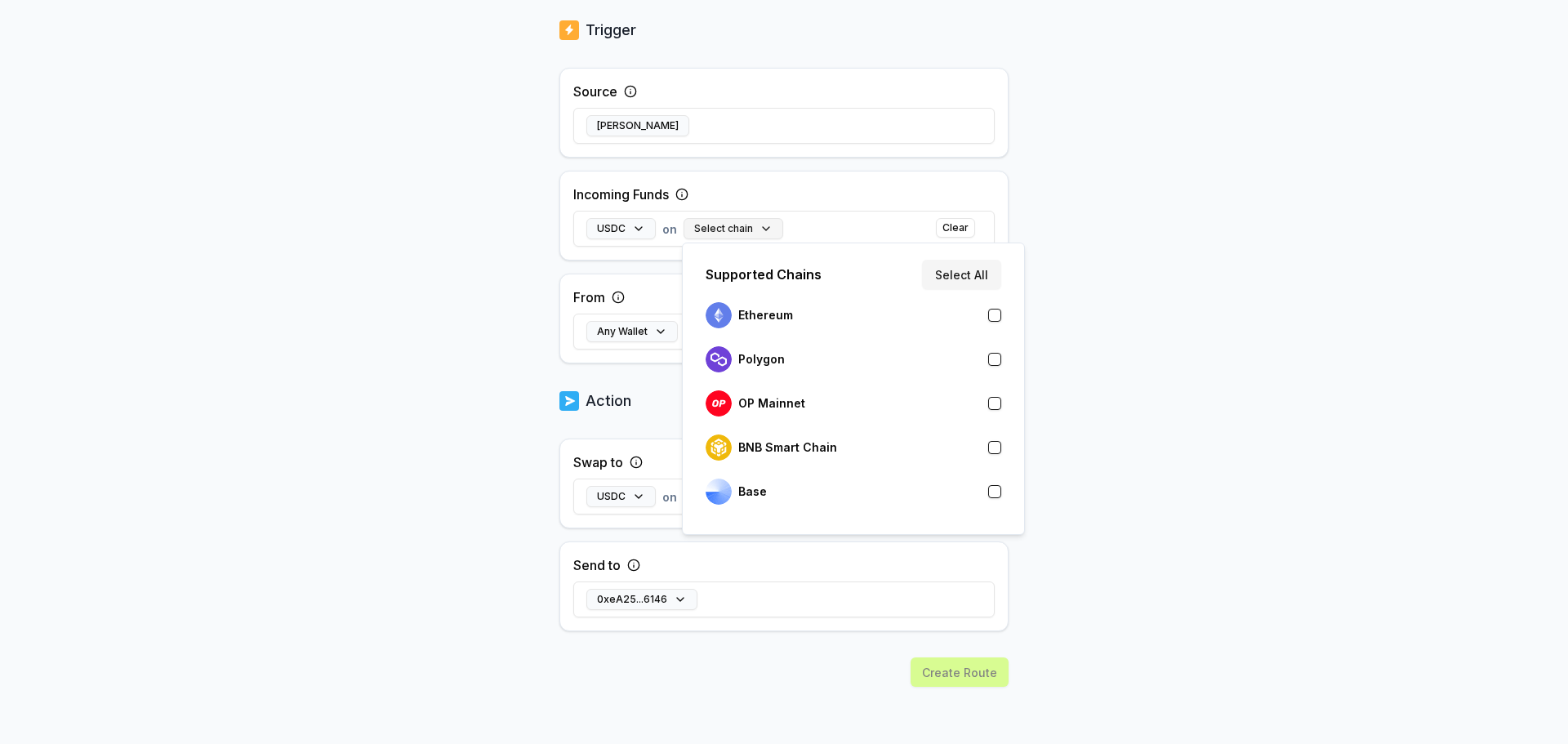
click at [755, 229] on button "Select chain" at bounding box center [733, 228] width 99 height 21
click at [787, 451] on p "BNB Smart Chain" at bounding box center [787, 447] width 99 height 13
click at [656, 372] on div "Back Create Route ******** When my Pay(ID) receives USDC on BNB Smart Chain swa…" at bounding box center [784, 270] width 449 height 948
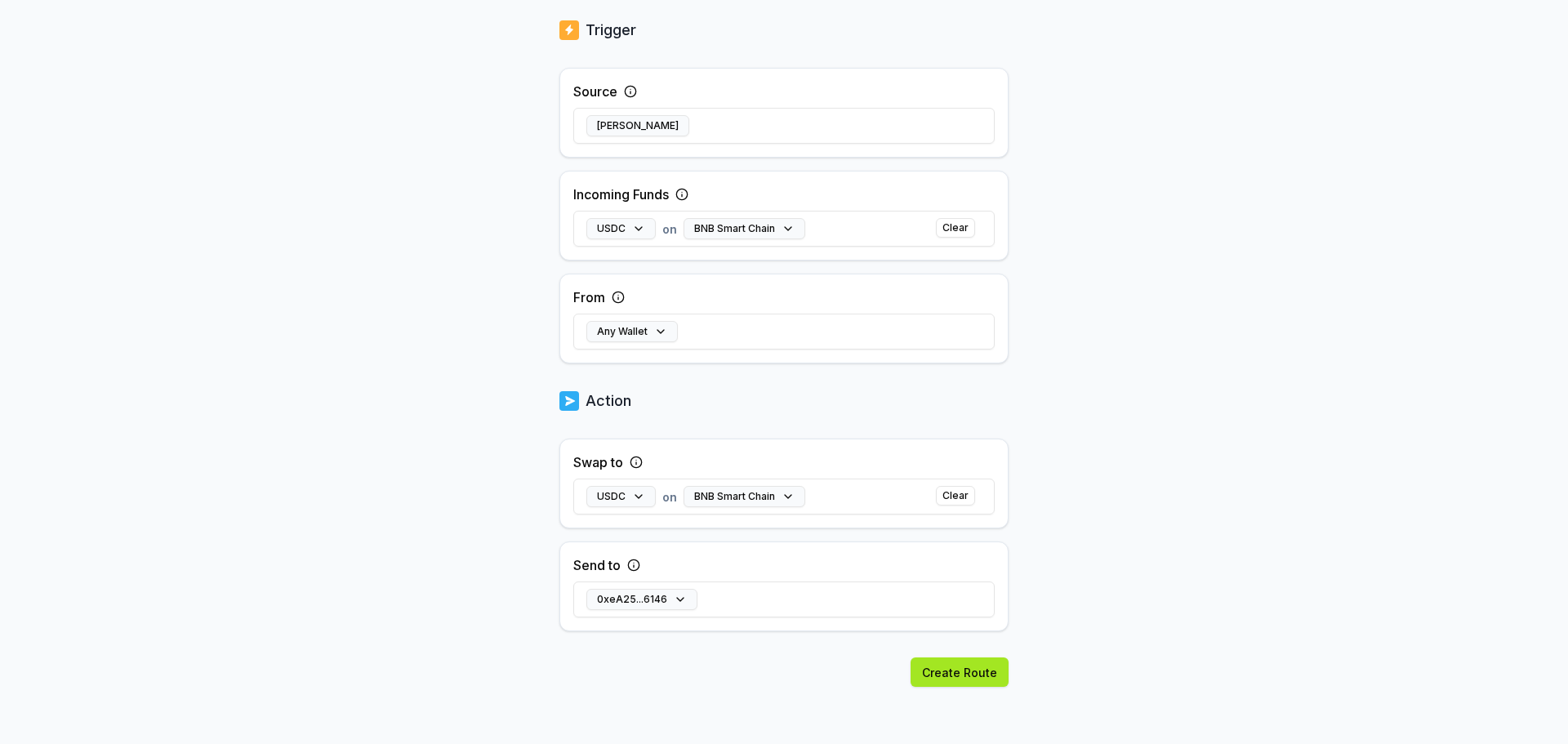
click at [969, 670] on button "Create Route" at bounding box center [959, 672] width 98 height 30
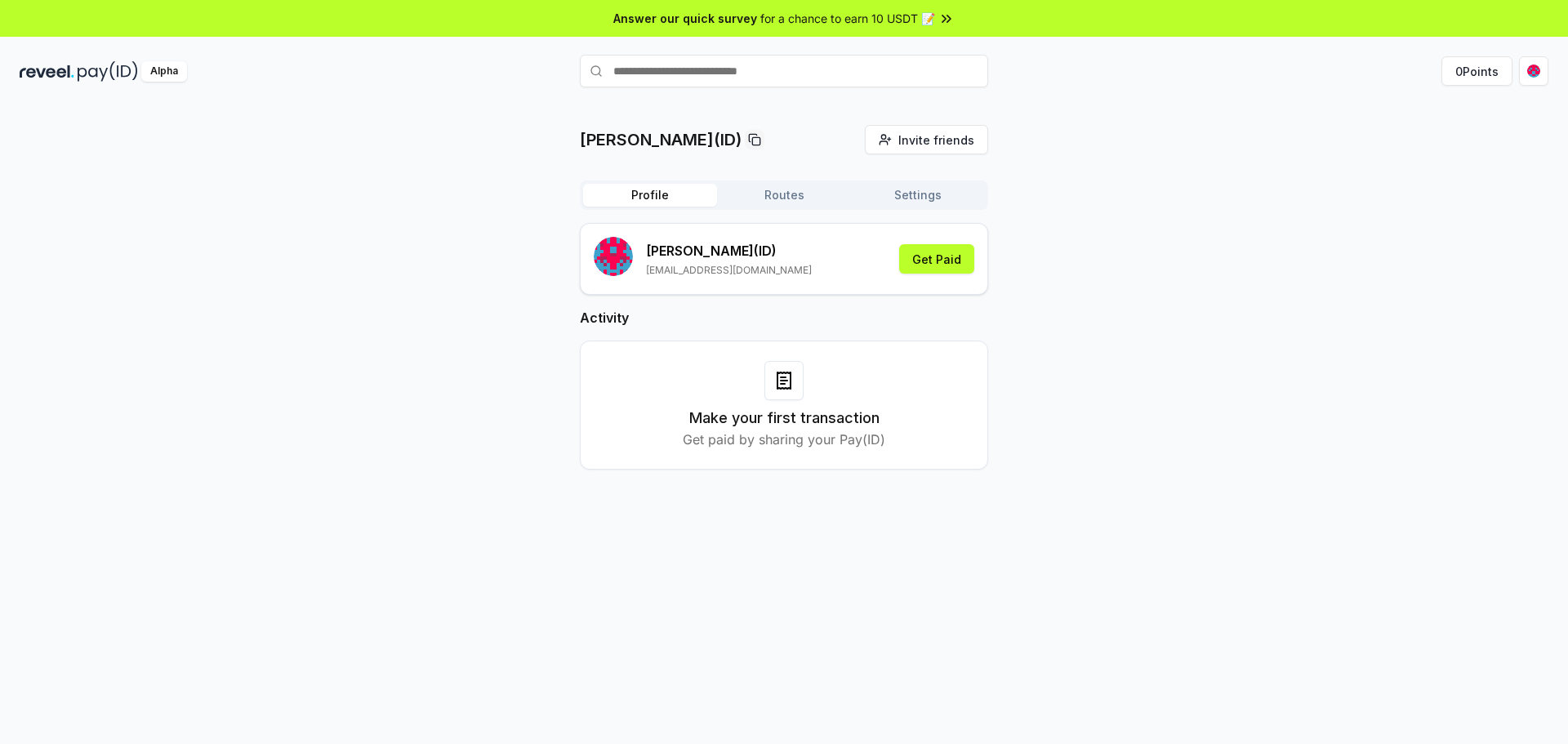
click at [667, 196] on button "Profile" at bounding box center [650, 195] width 134 height 23
